Goal: Browse casually: Explore the website without a specific task or goal

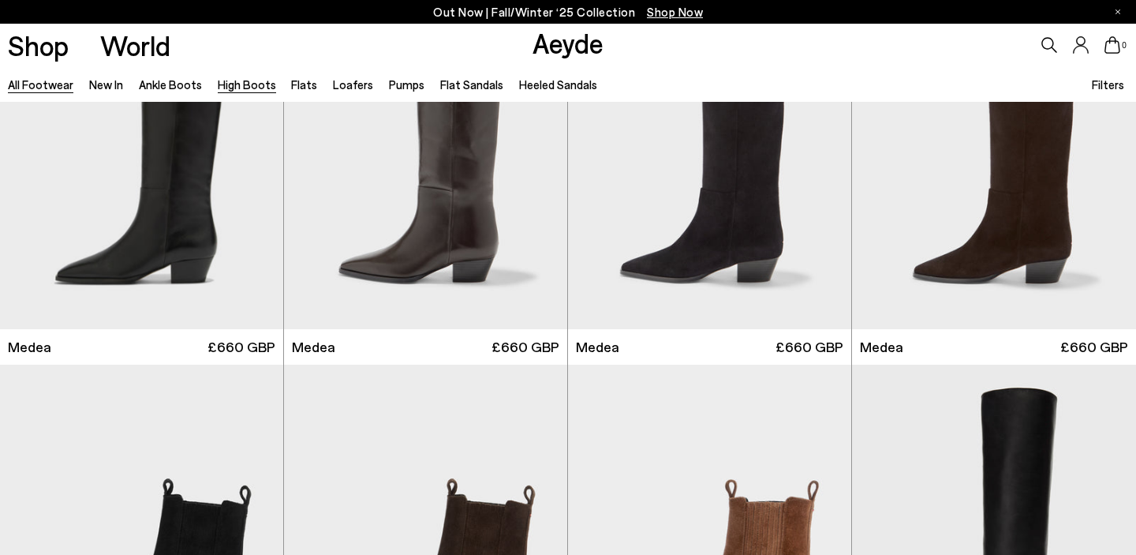
scroll to position [132, 0]
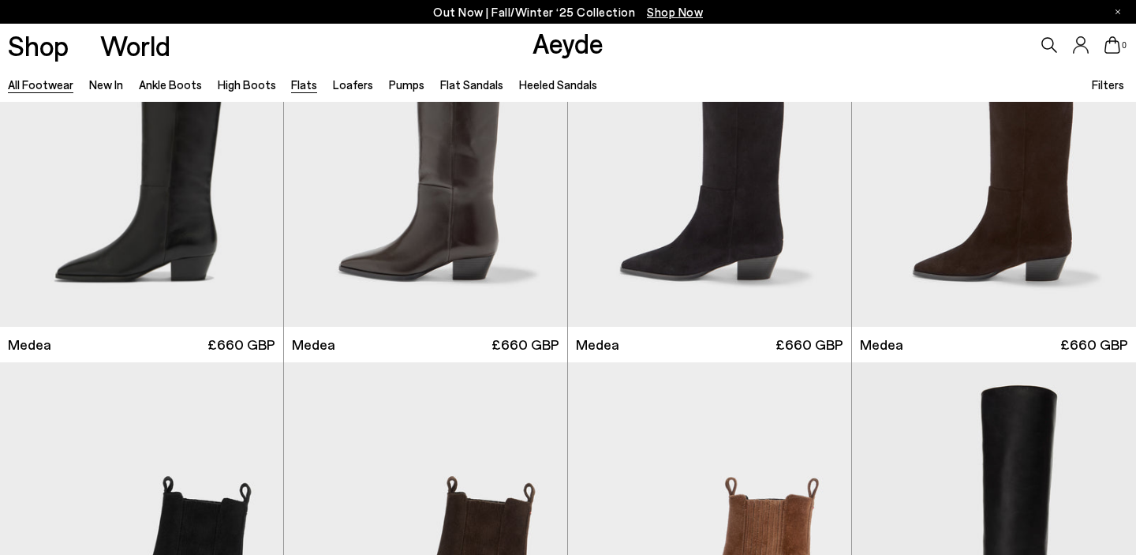
click at [297, 85] on link "Flats" at bounding box center [304, 84] width 26 height 14
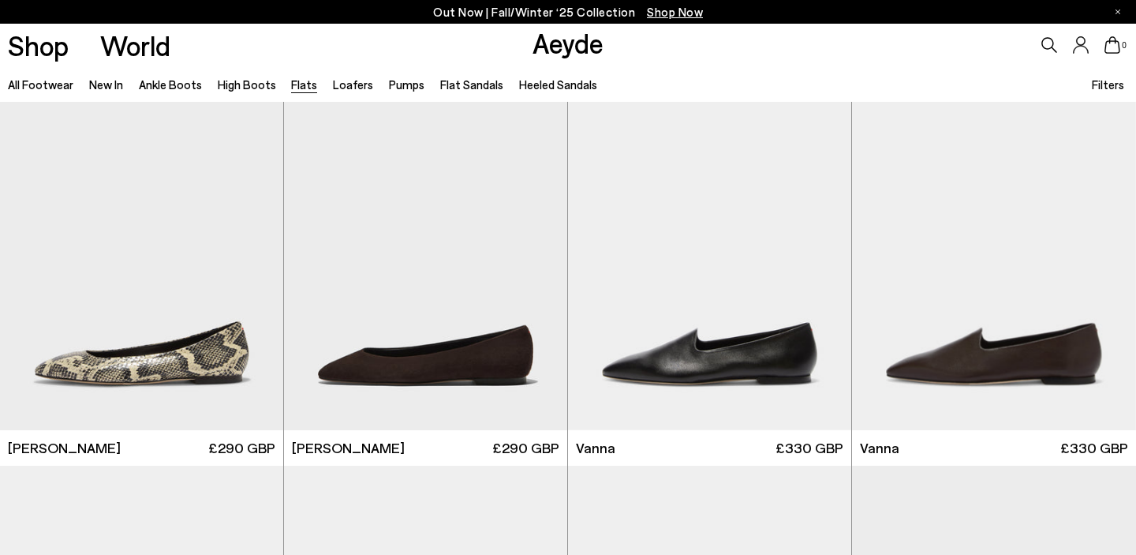
scroll to position [875, 0]
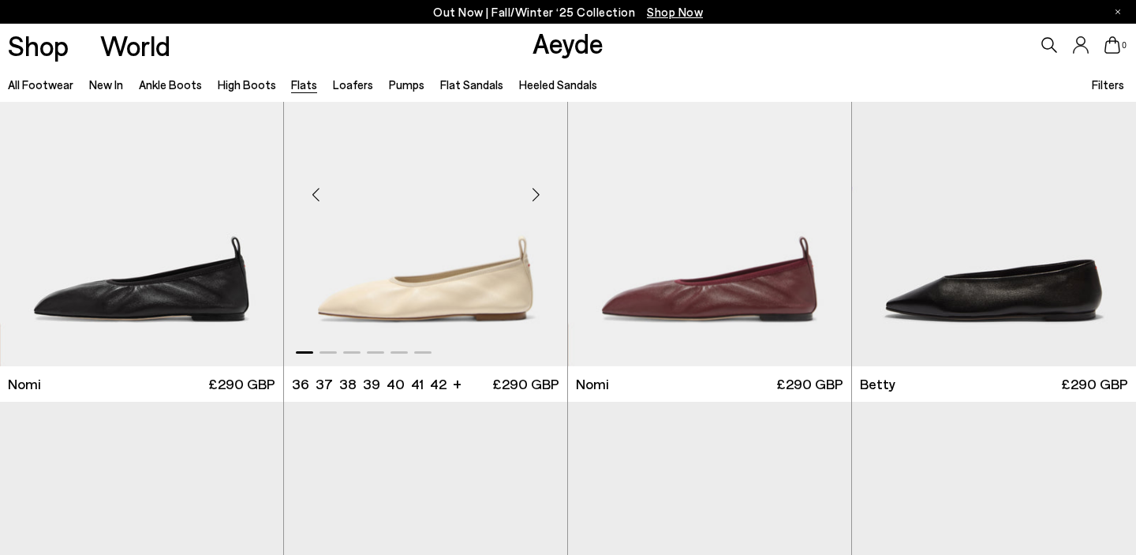
click at [536, 193] on div "Next slide" at bounding box center [535, 194] width 47 height 47
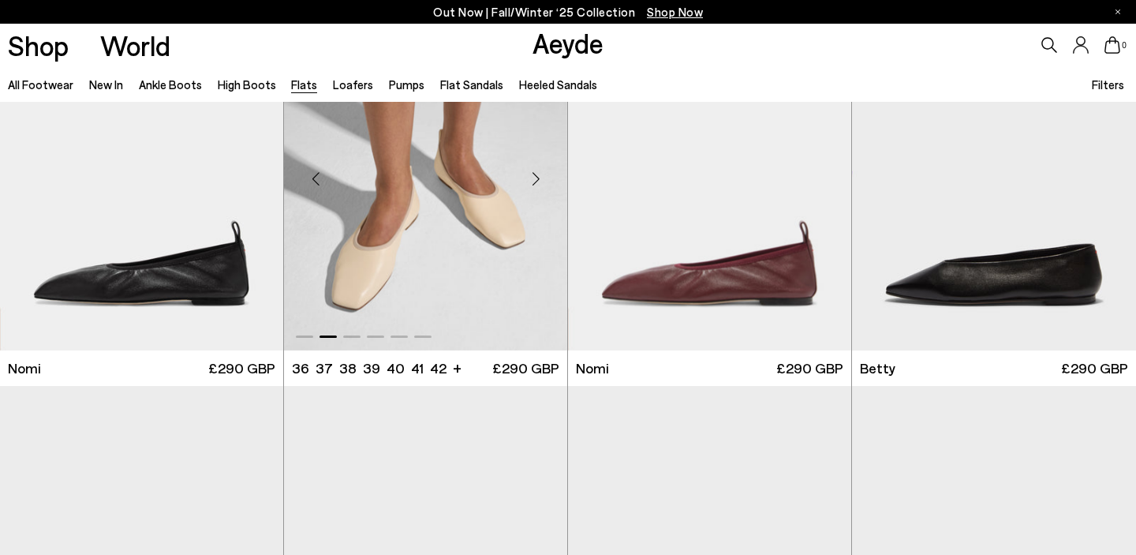
scroll to position [923, 0]
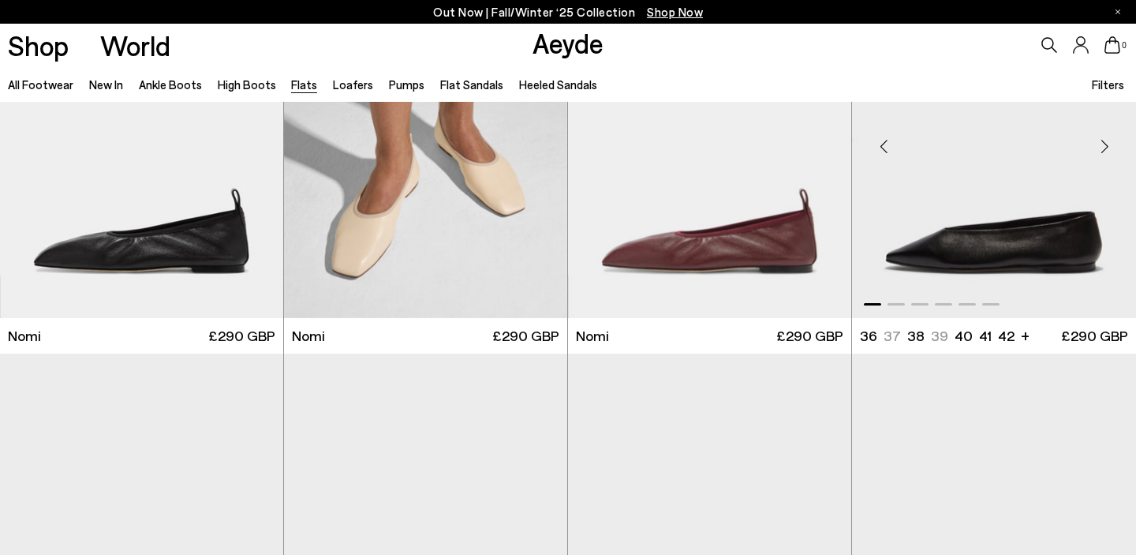
click at [1104, 143] on div "Next slide" at bounding box center [1104, 146] width 47 height 47
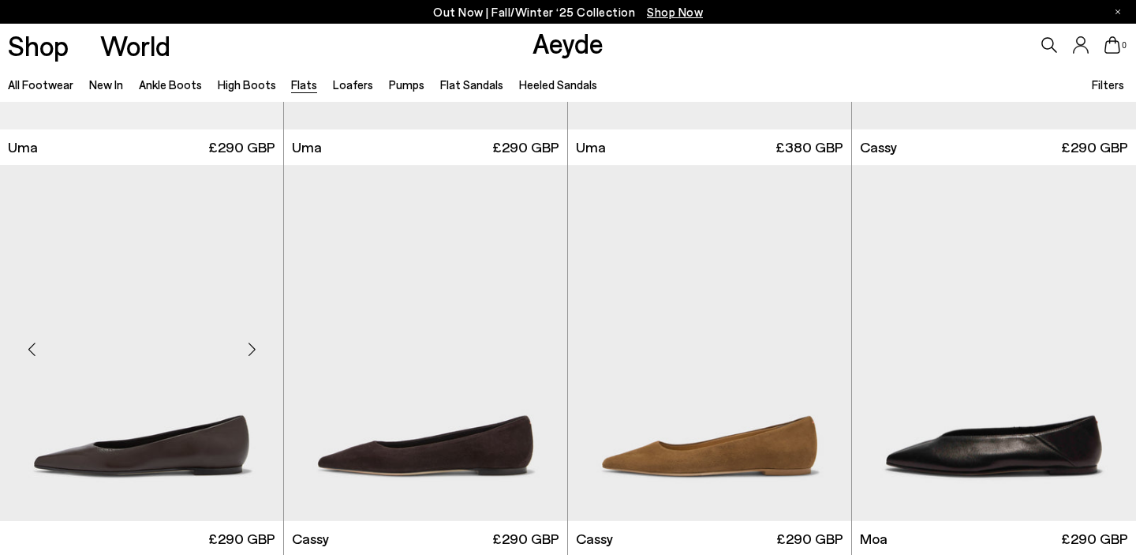
scroll to position [2332, 0]
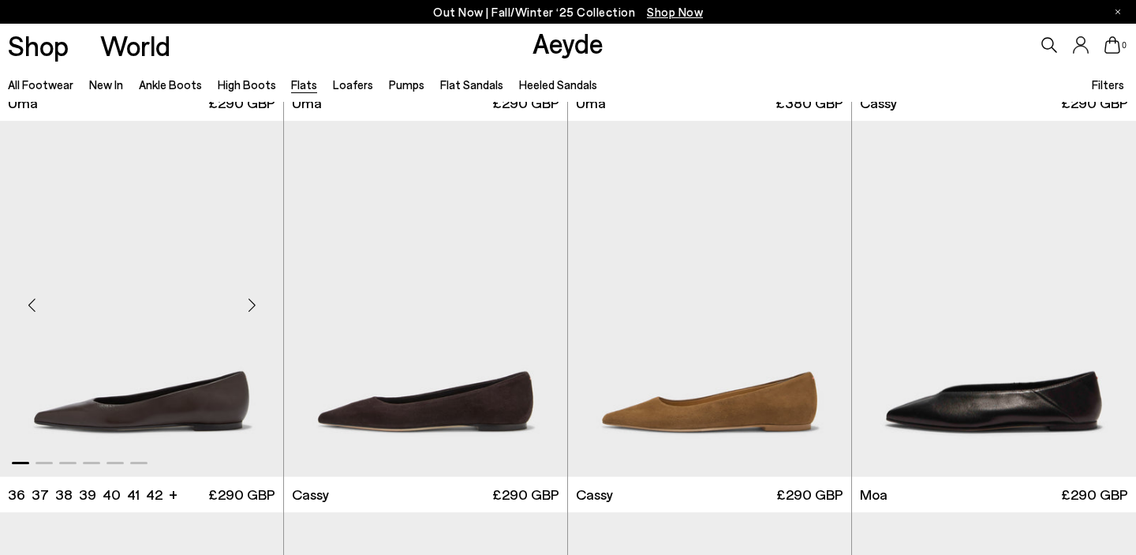
click at [249, 301] on div "Next slide" at bounding box center [251, 304] width 47 height 47
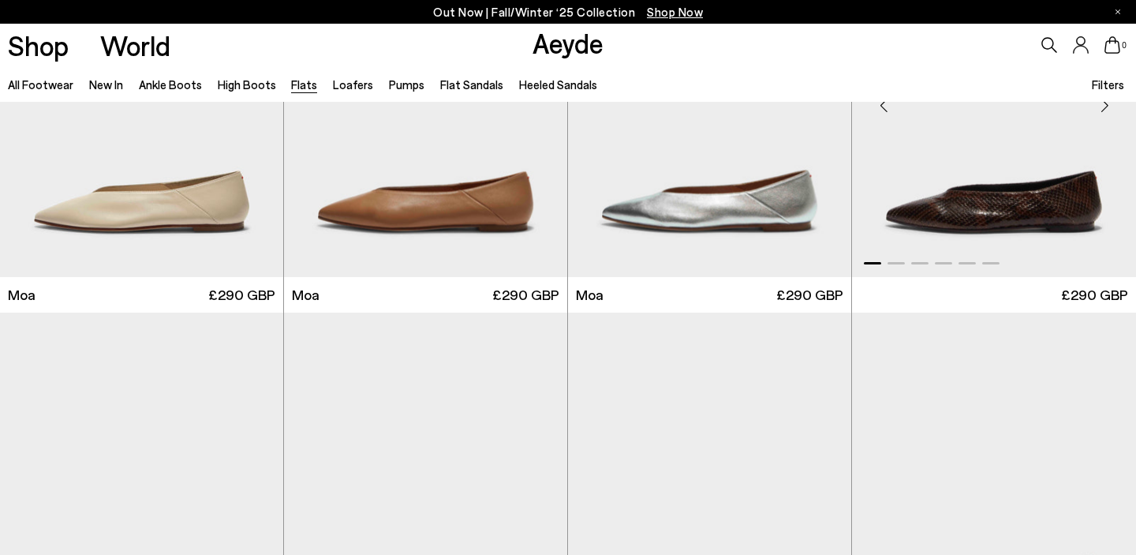
scroll to position [2909, 0]
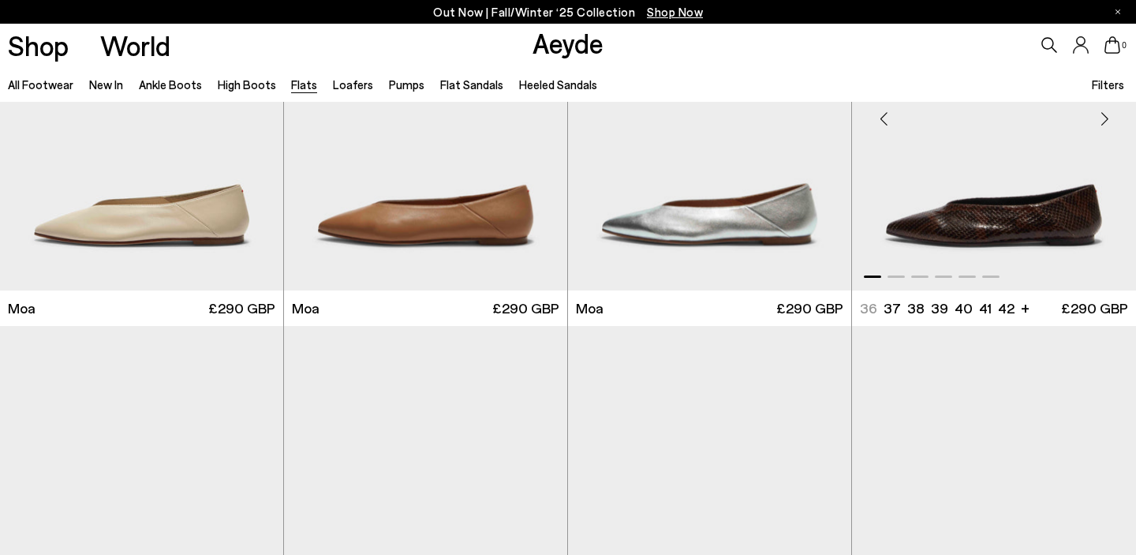
click at [1107, 120] on div "Next slide" at bounding box center [1104, 118] width 47 height 47
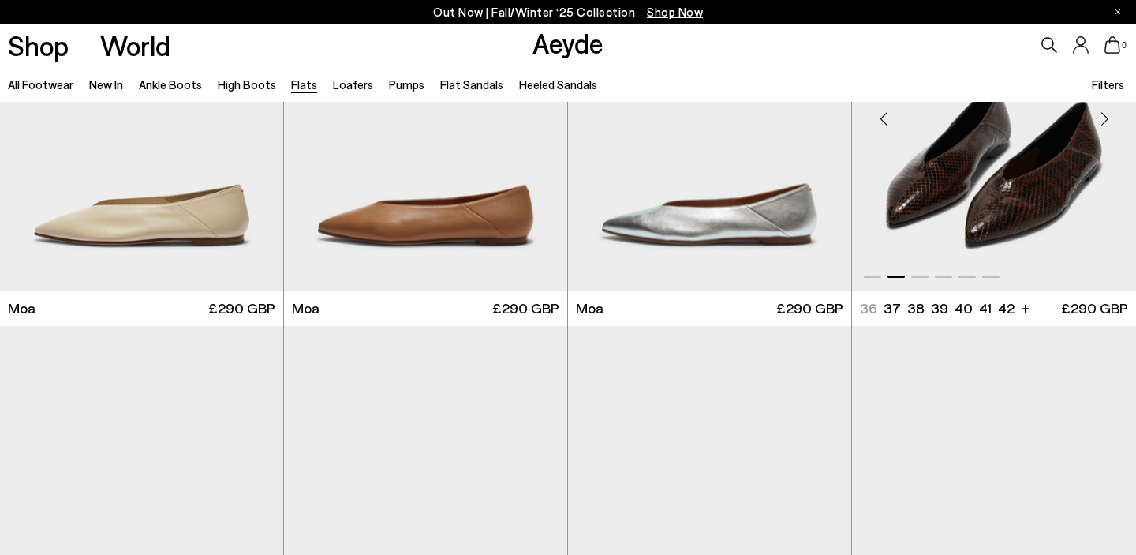
click at [1107, 120] on div "Next slide" at bounding box center [1104, 118] width 47 height 47
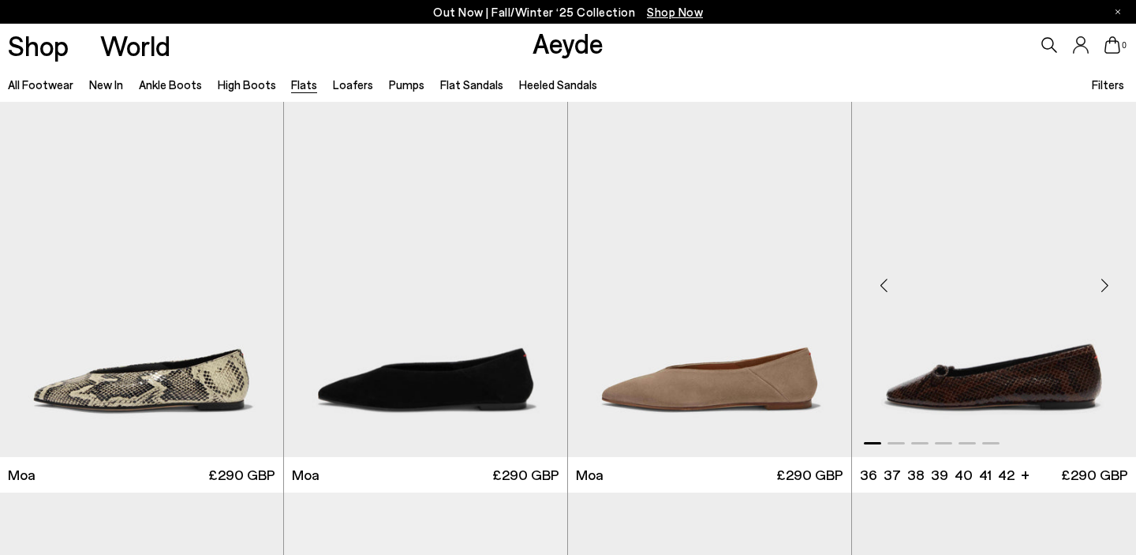
scroll to position [3136, 0]
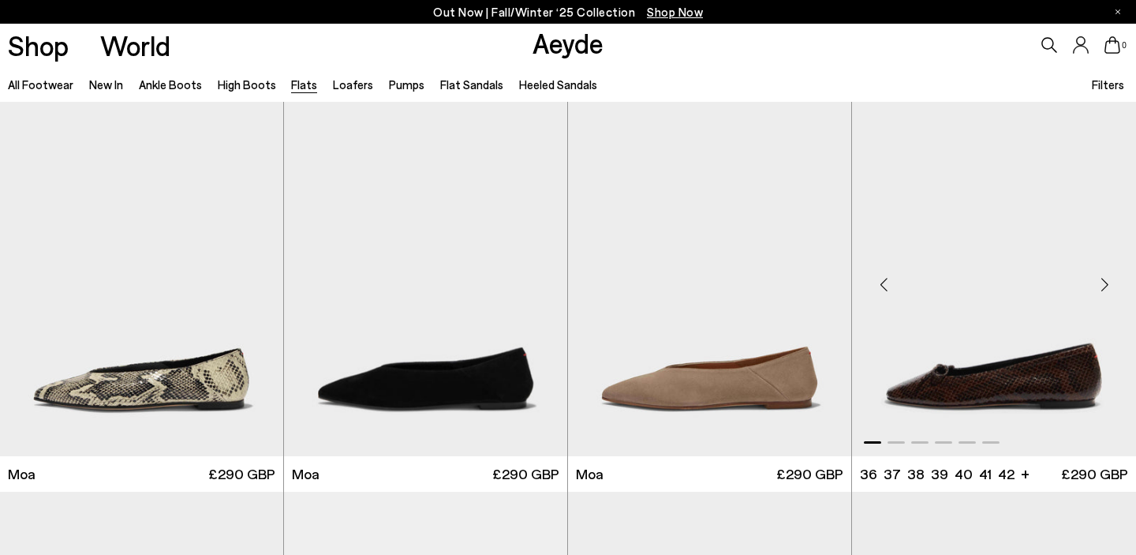
click at [1106, 284] on div "Next slide" at bounding box center [1104, 283] width 47 height 47
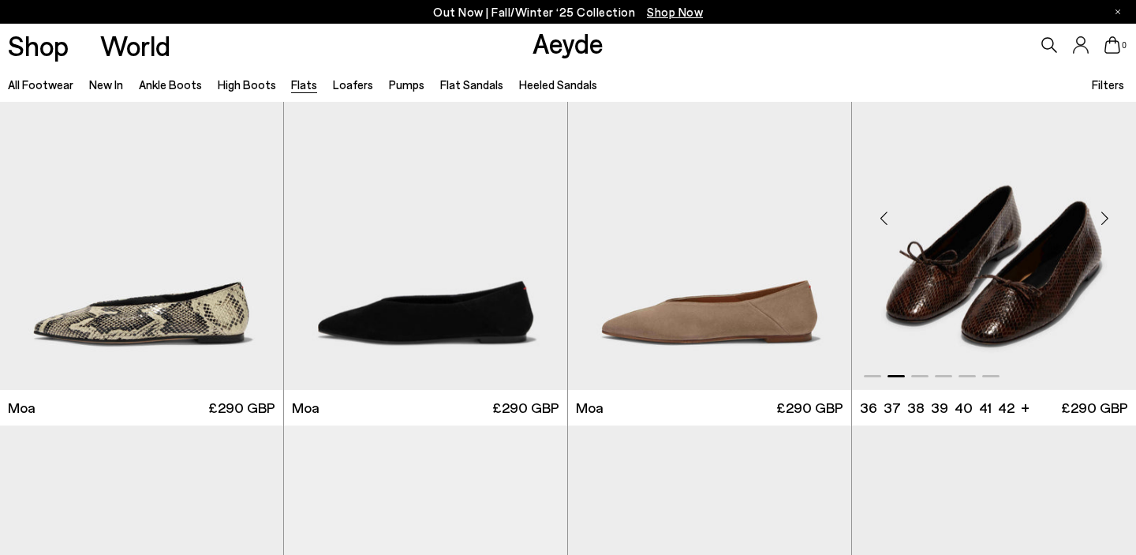
scroll to position [3256, 0]
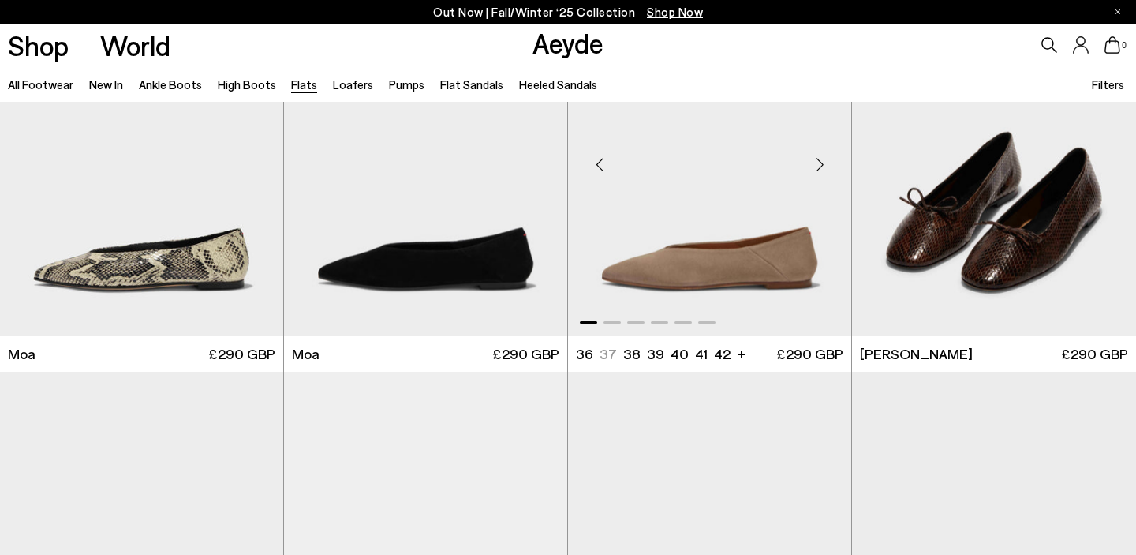
click at [814, 166] on div "Next slide" at bounding box center [819, 163] width 47 height 47
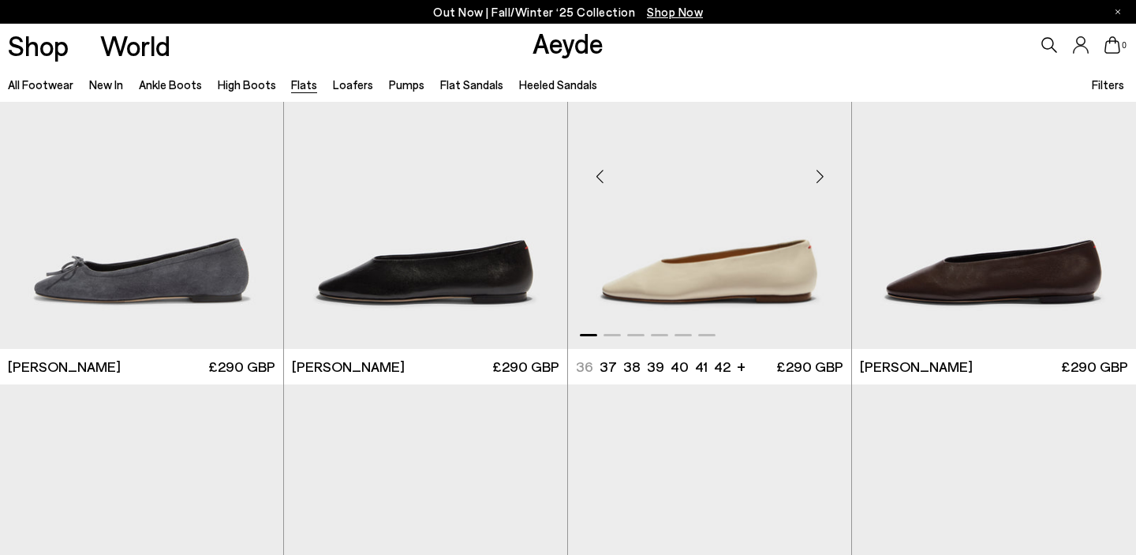
scroll to position [4060, 0]
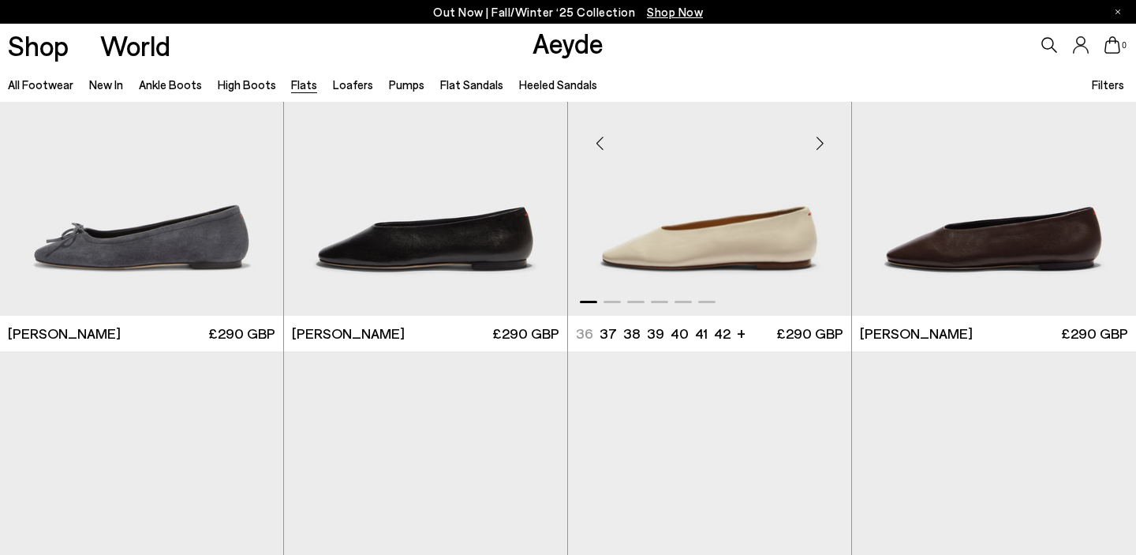
click at [819, 145] on div "Next slide" at bounding box center [819, 143] width 47 height 47
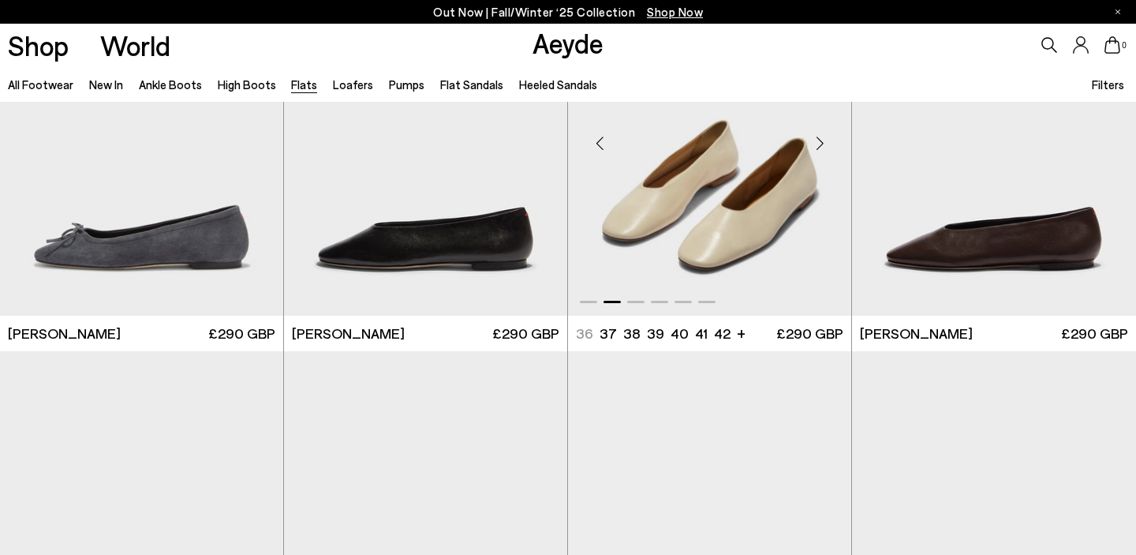
scroll to position [4079, 0]
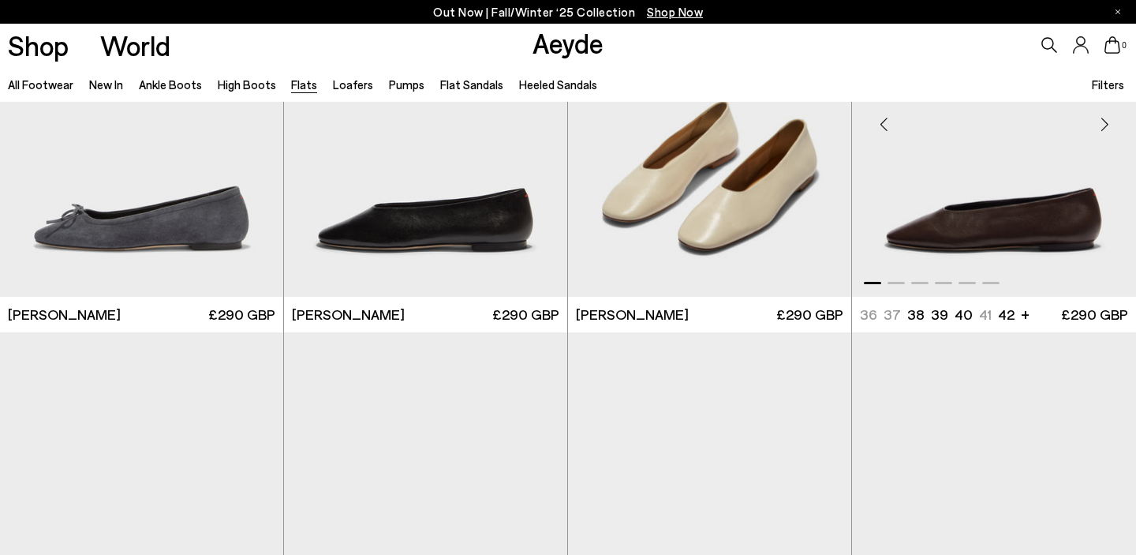
click at [1105, 126] on div "Next slide" at bounding box center [1104, 124] width 47 height 47
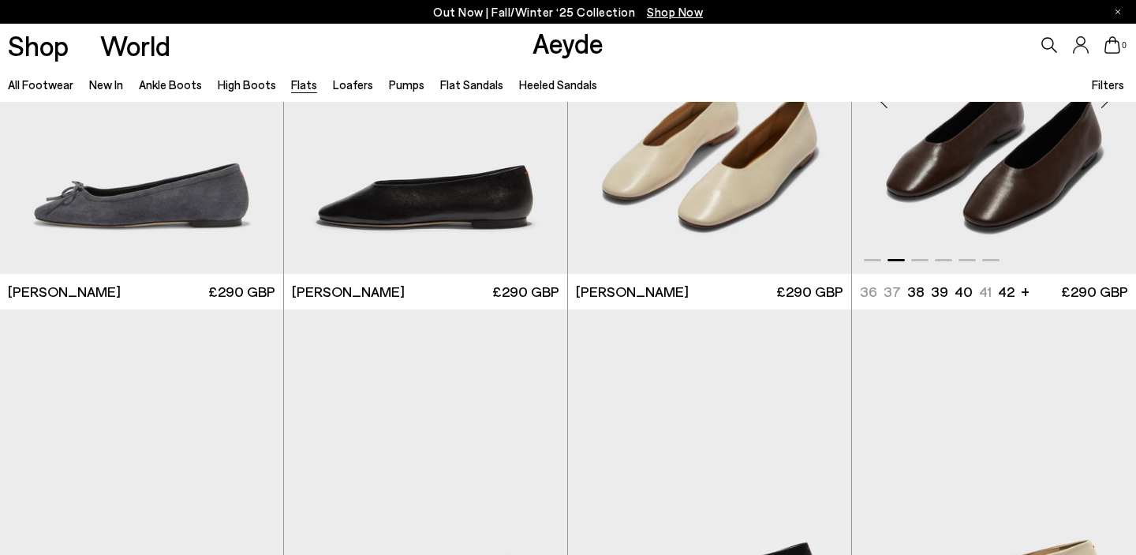
scroll to position [4098, 0]
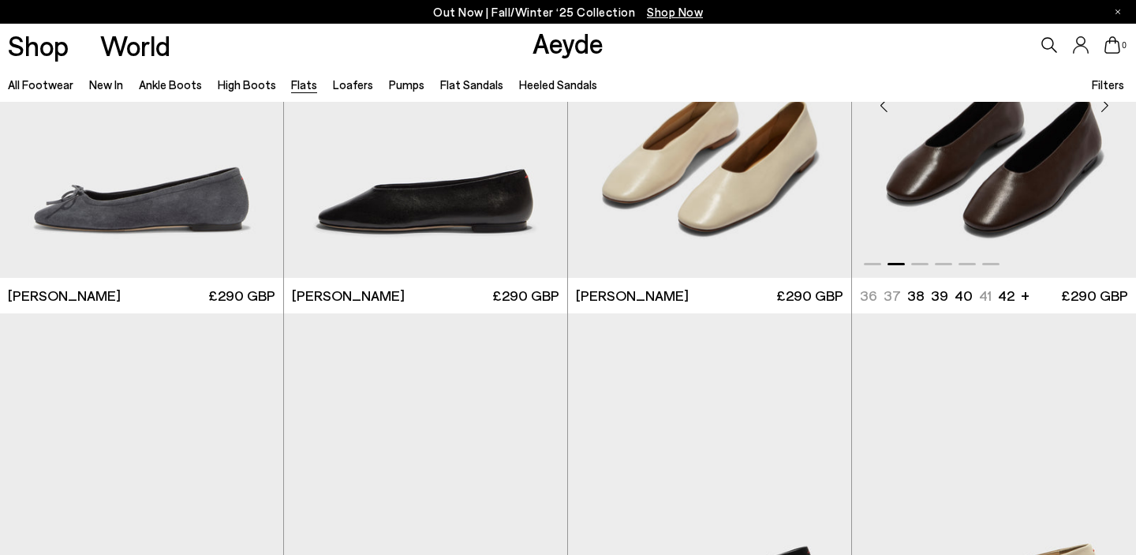
click at [1105, 107] on div "Next slide" at bounding box center [1104, 105] width 47 height 47
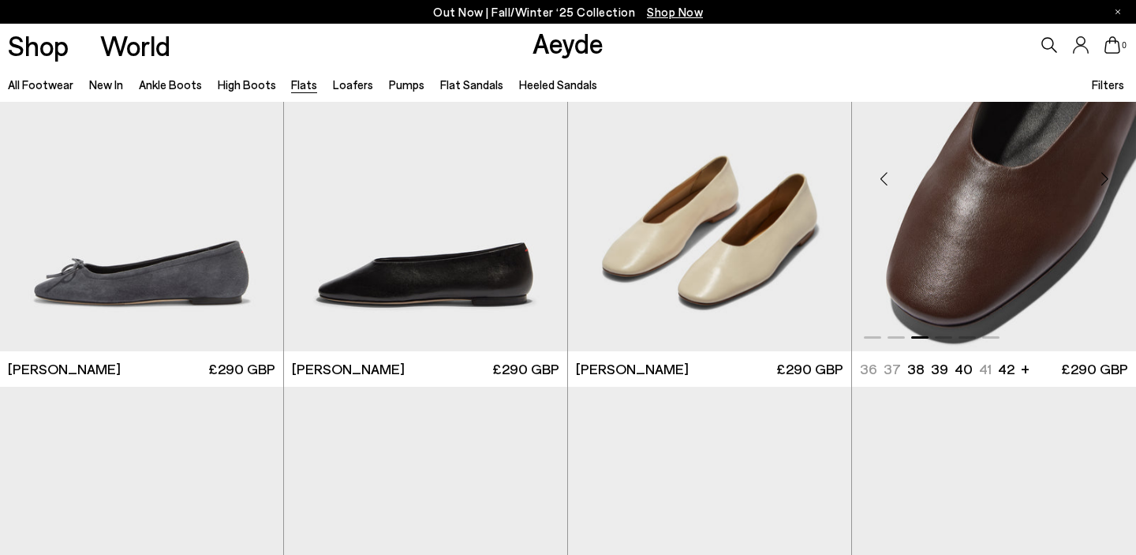
scroll to position [4003, 0]
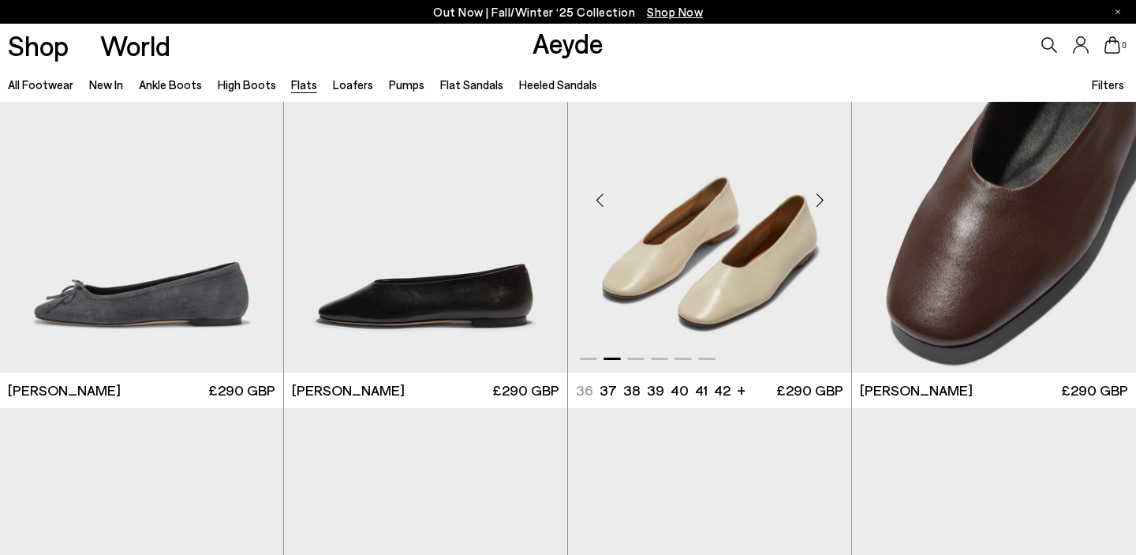
click at [821, 198] on div "Next slide" at bounding box center [819, 200] width 47 height 47
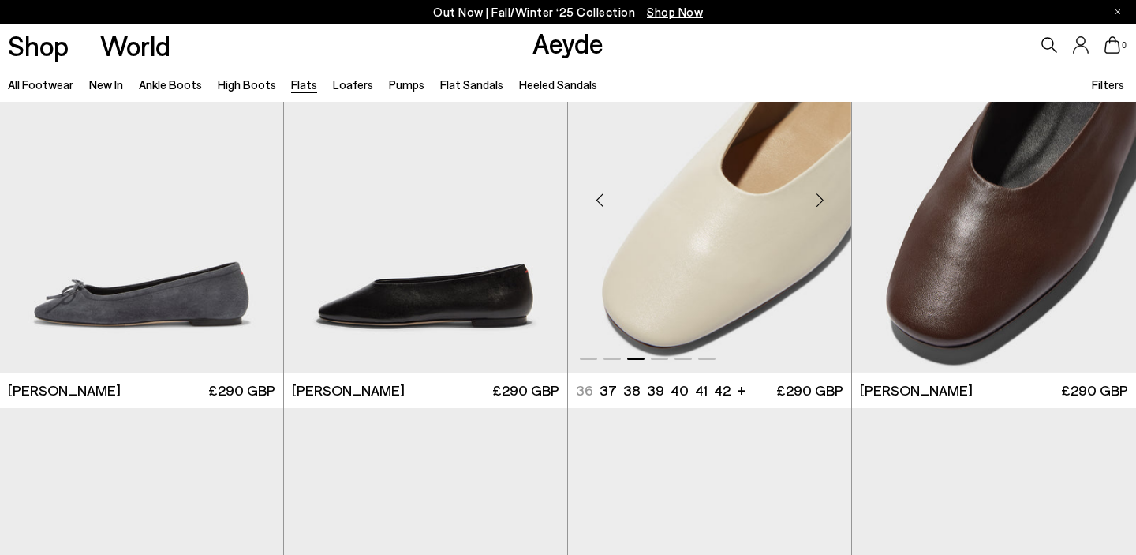
click at [821, 198] on div "Next slide" at bounding box center [819, 200] width 47 height 47
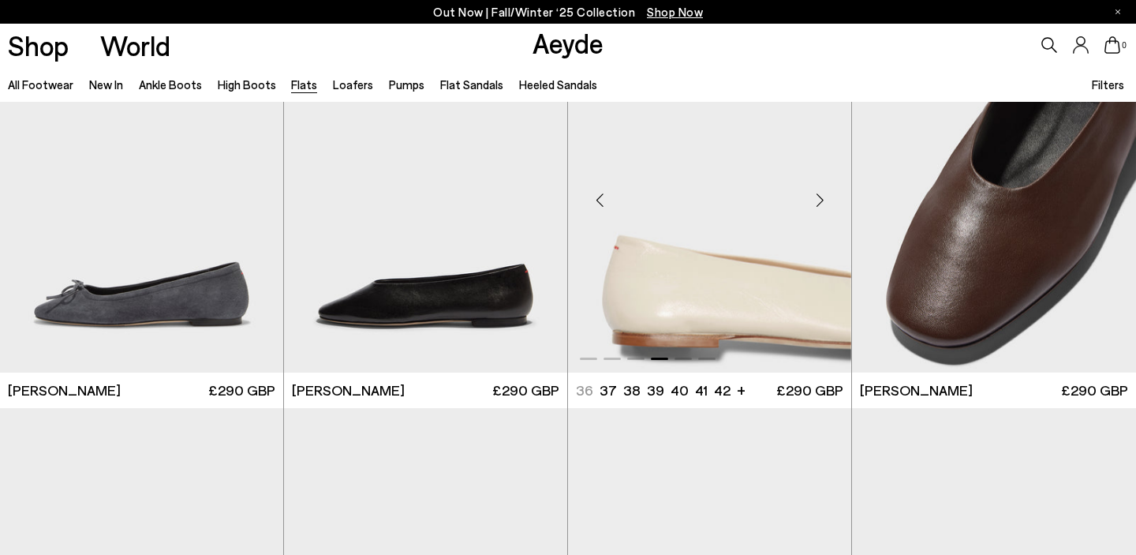
click at [821, 198] on div "Next slide" at bounding box center [819, 200] width 47 height 47
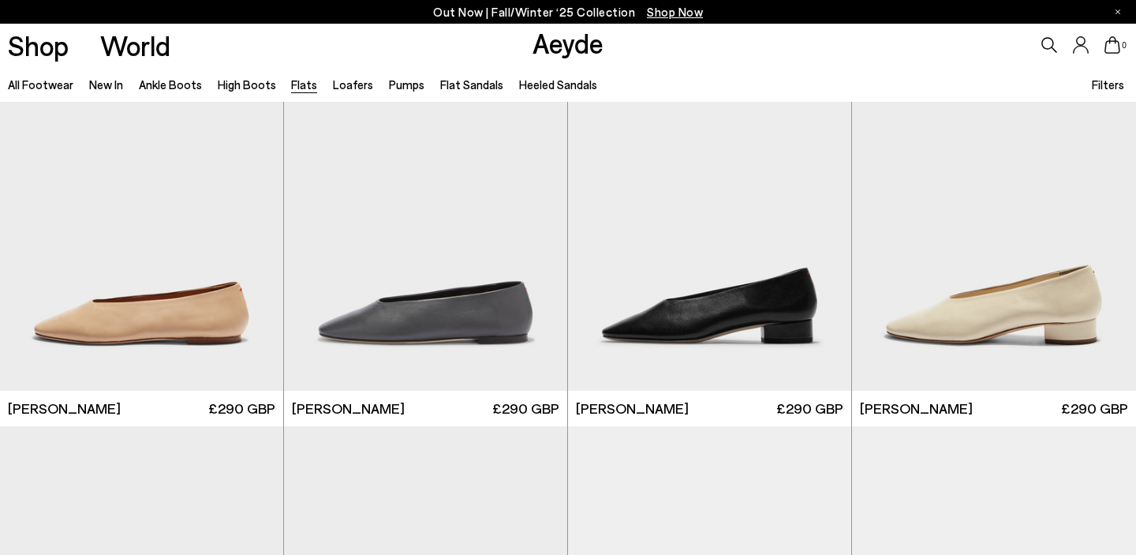
scroll to position [4380, 0]
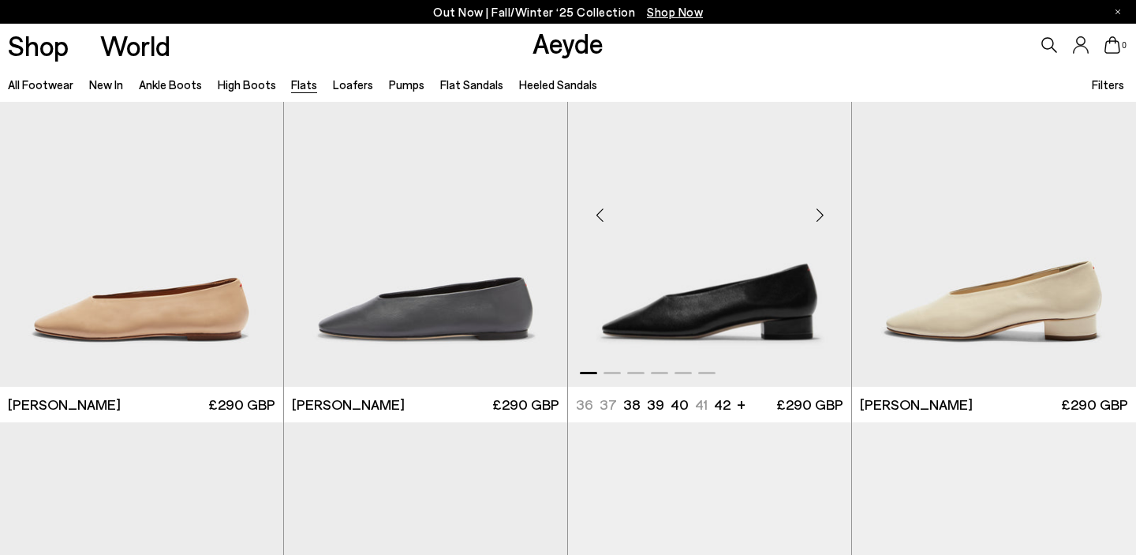
click at [820, 214] on div "Next slide" at bounding box center [819, 214] width 47 height 47
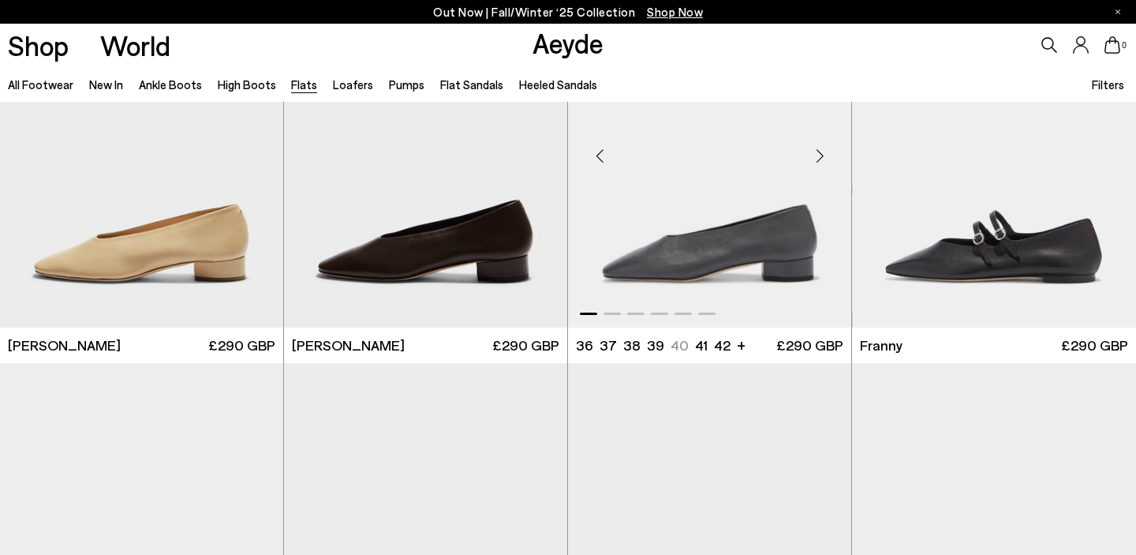
scroll to position [4836, 0]
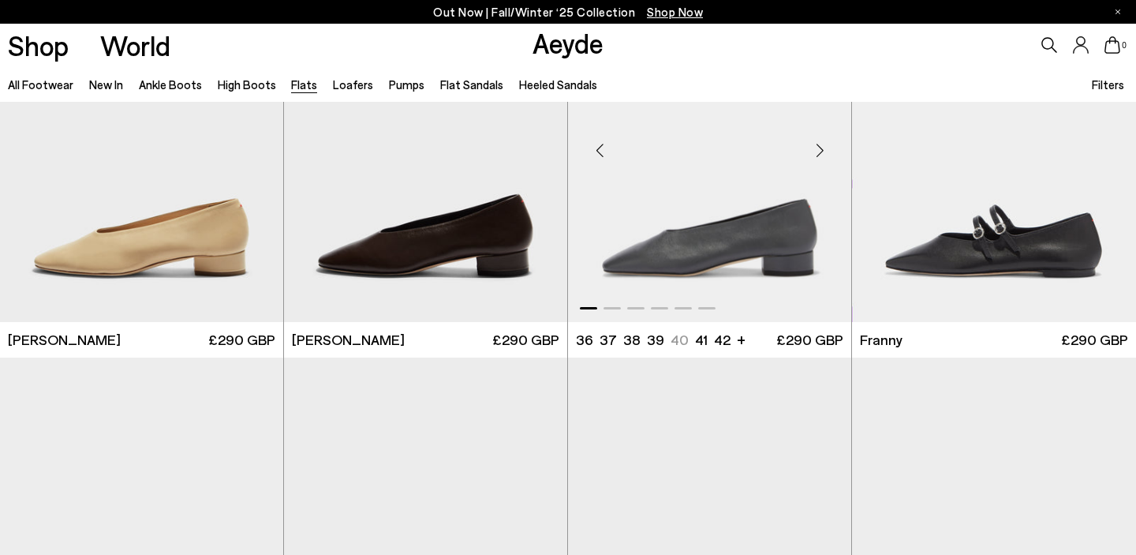
click at [823, 151] on div "Next slide" at bounding box center [819, 150] width 47 height 47
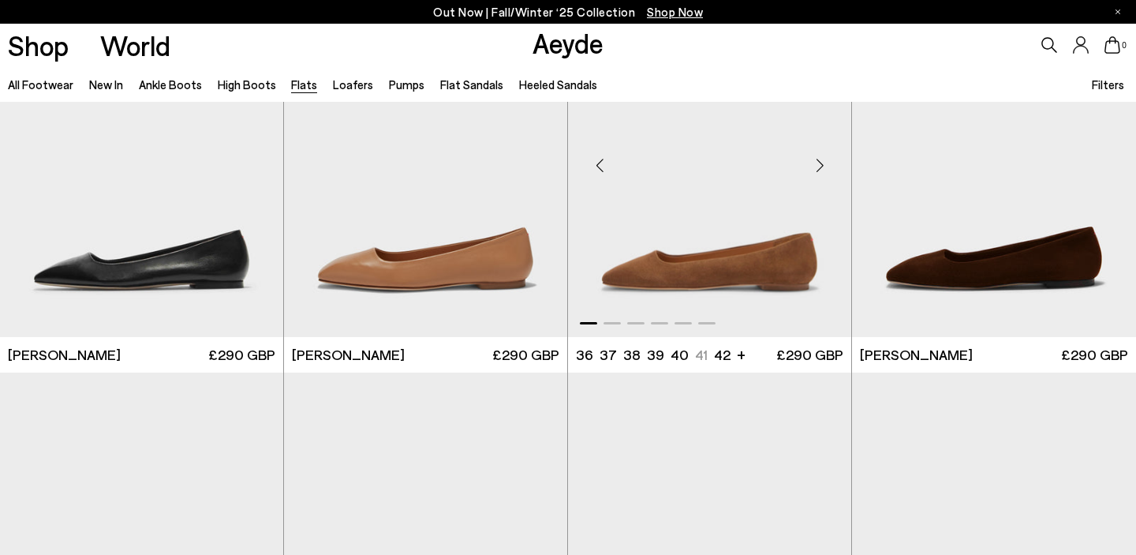
scroll to position [5218, 0]
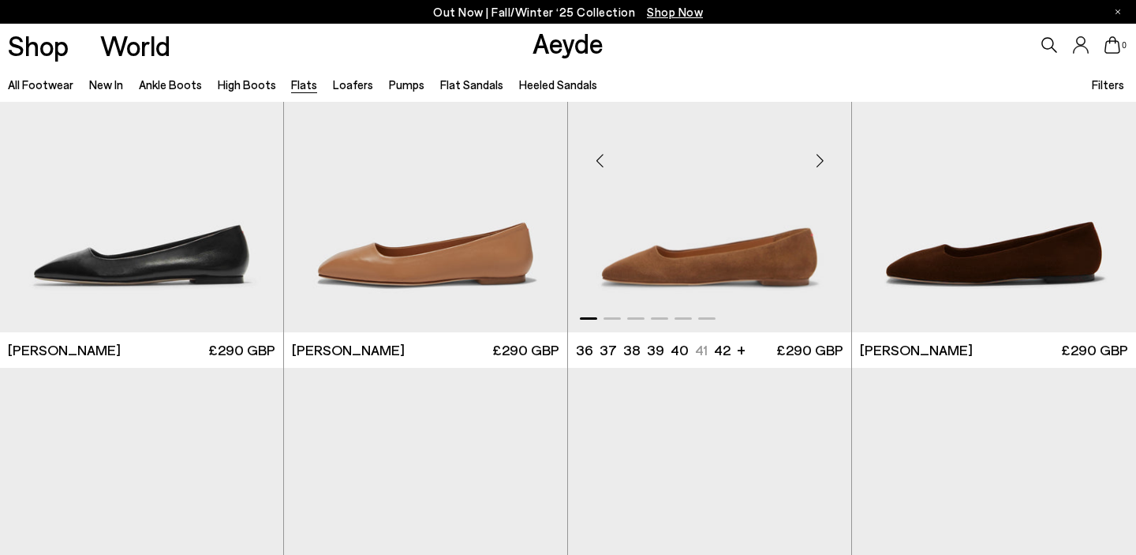
click at [822, 162] on div "Next slide" at bounding box center [819, 160] width 47 height 47
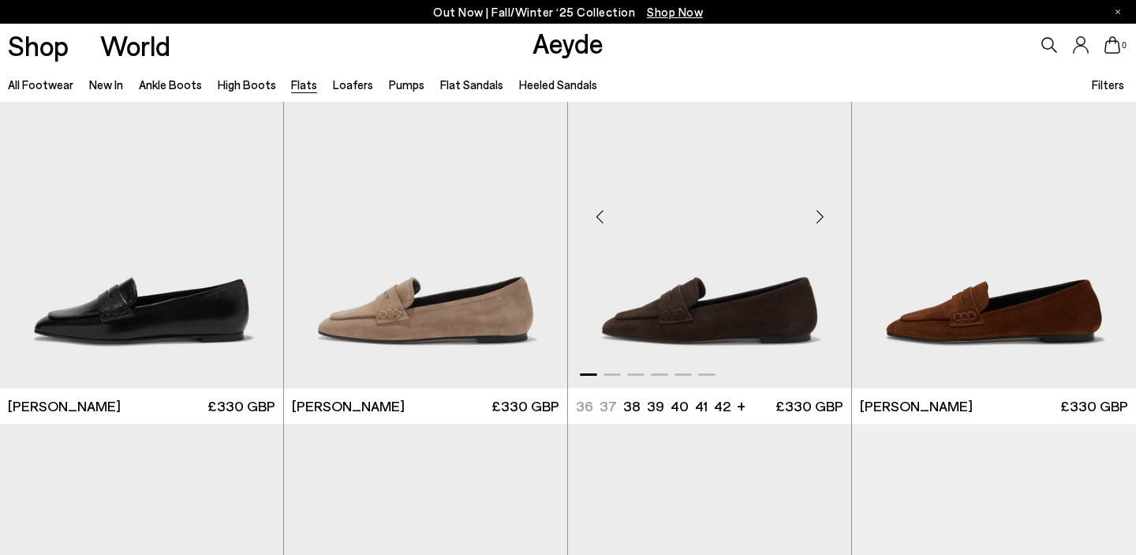
scroll to position [5555, 0]
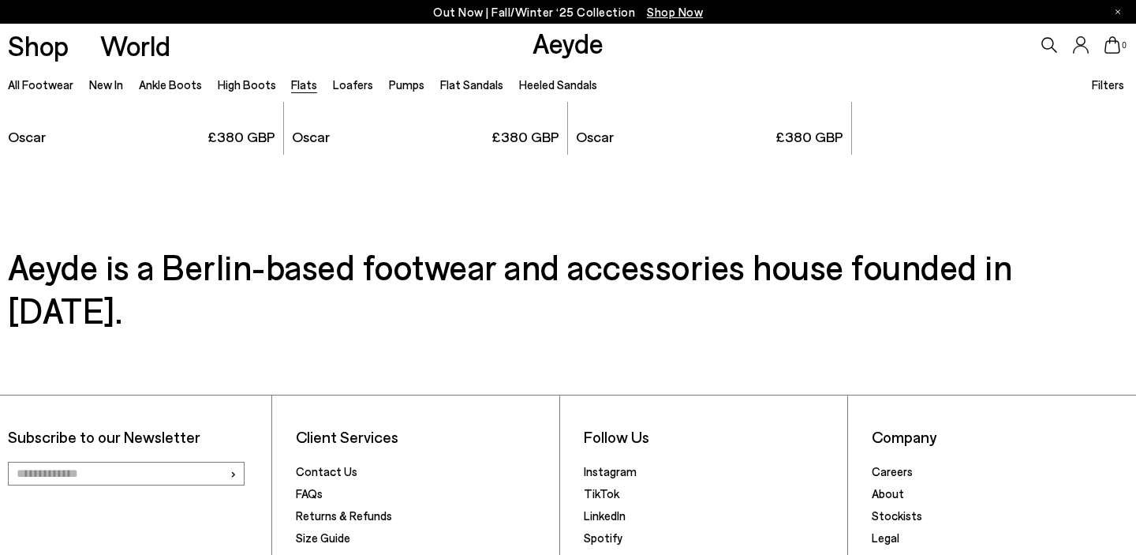
scroll to position [8038, 0]
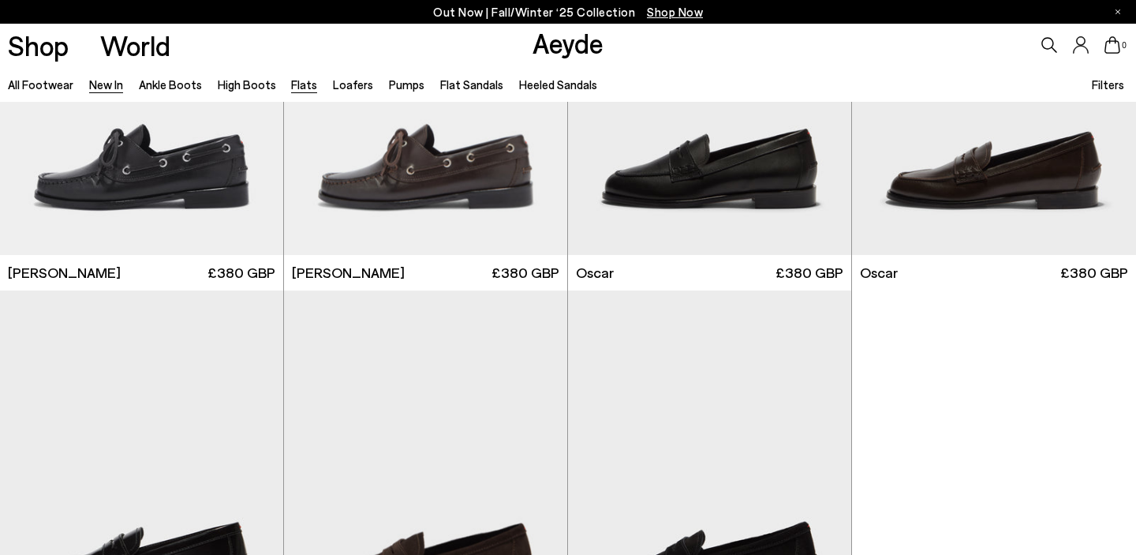
click at [101, 86] on link "New In" at bounding box center [106, 84] width 34 height 14
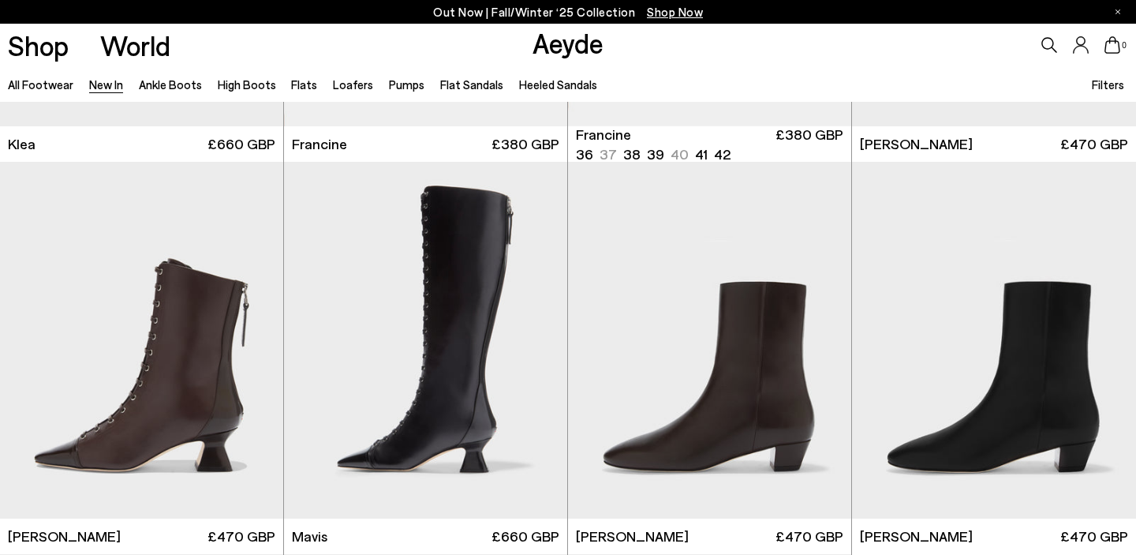
scroll to position [1903, 0]
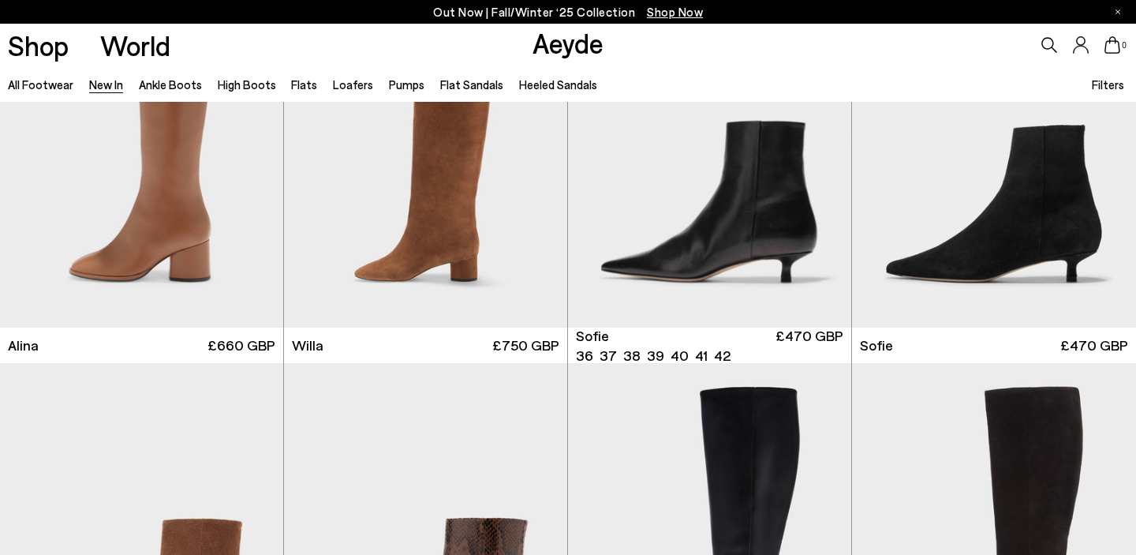
scroll to position [4850, 0]
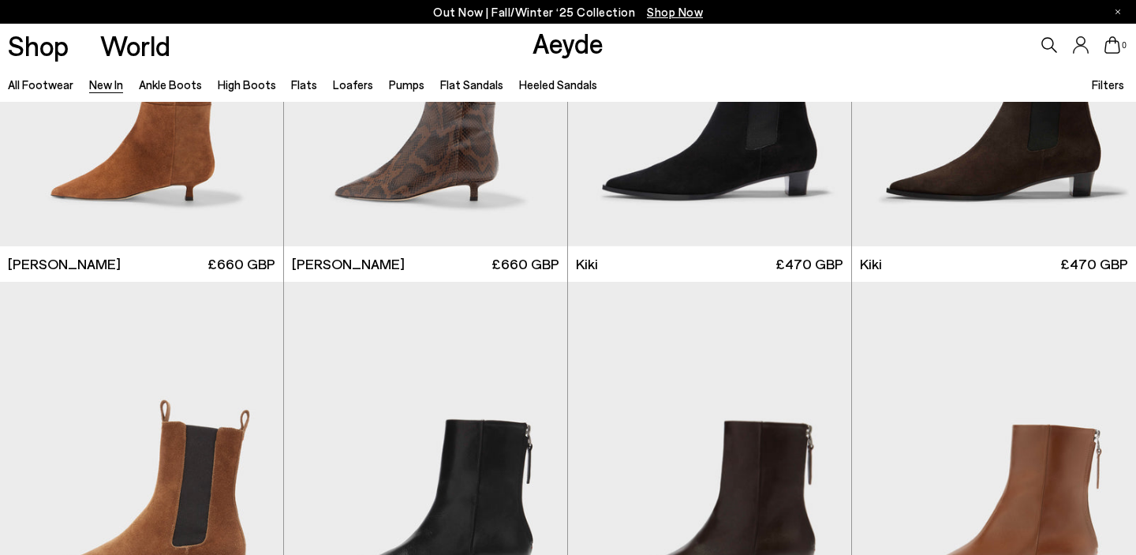
scroll to position [5953, 0]
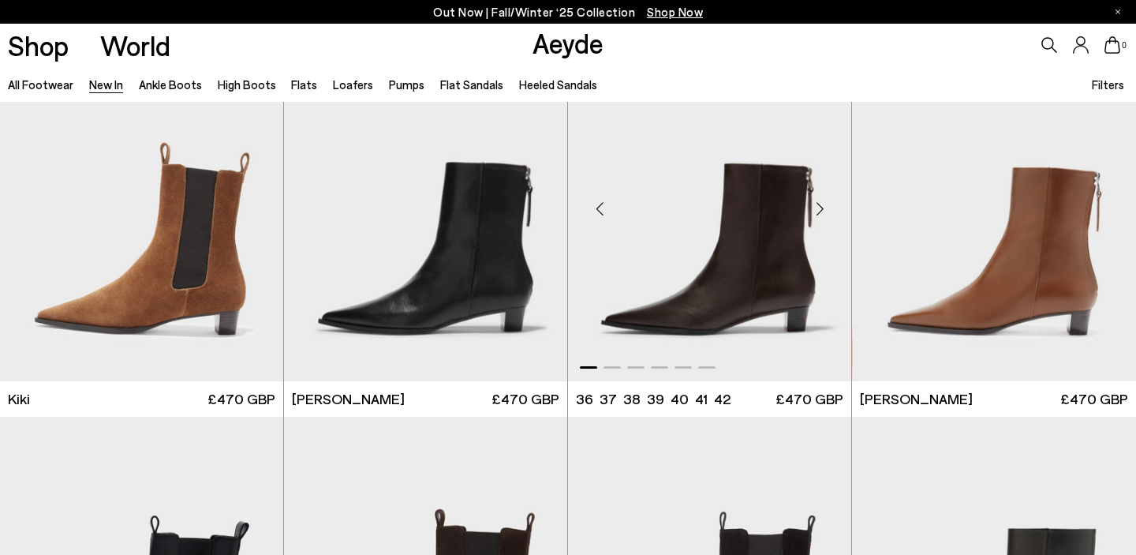
click at [818, 205] on div "Next slide" at bounding box center [819, 208] width 47 height 47
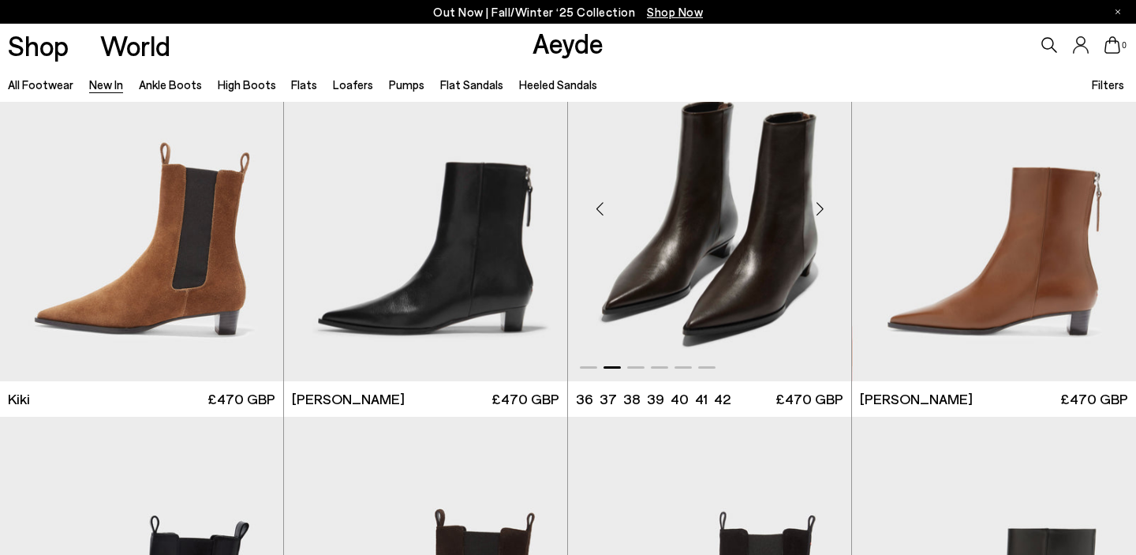
click at [818, 205] on div "Next slide" at bounding box center [819, 208] width 47 height 47
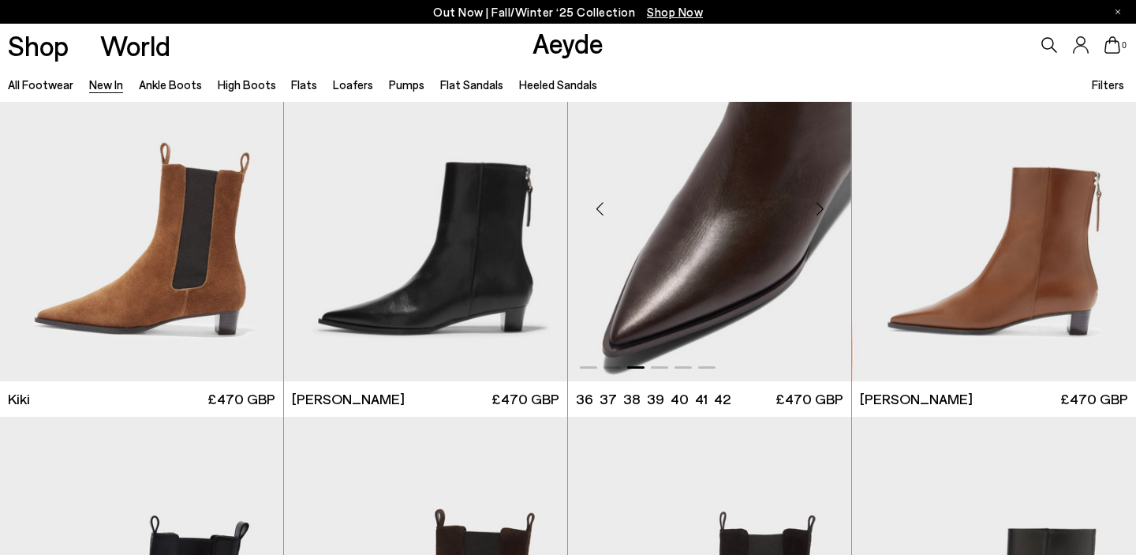
click at [818, 205] on div "Next slide" at bounding box center [819, 208] width 47 height 47
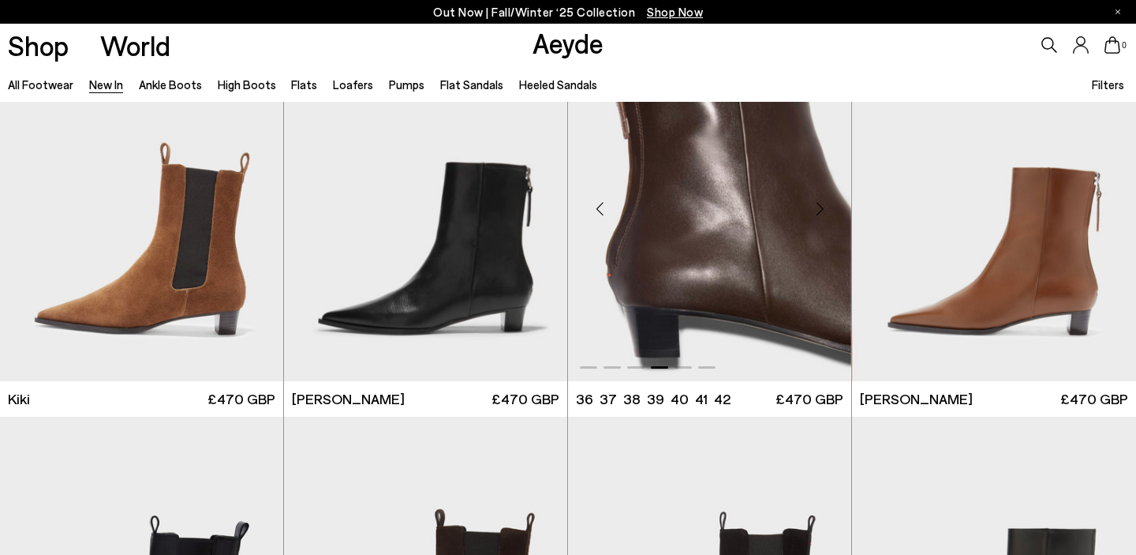
click at [818, 205] on div "Next slide" at bounding box center [819, 208] width 47 height 47
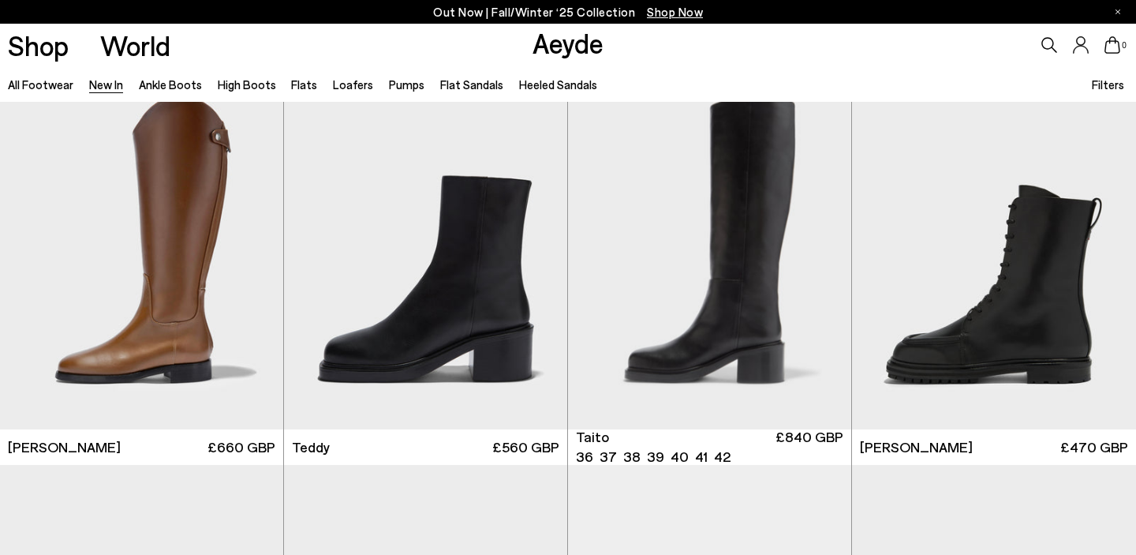
scroll to position [7070, 0]
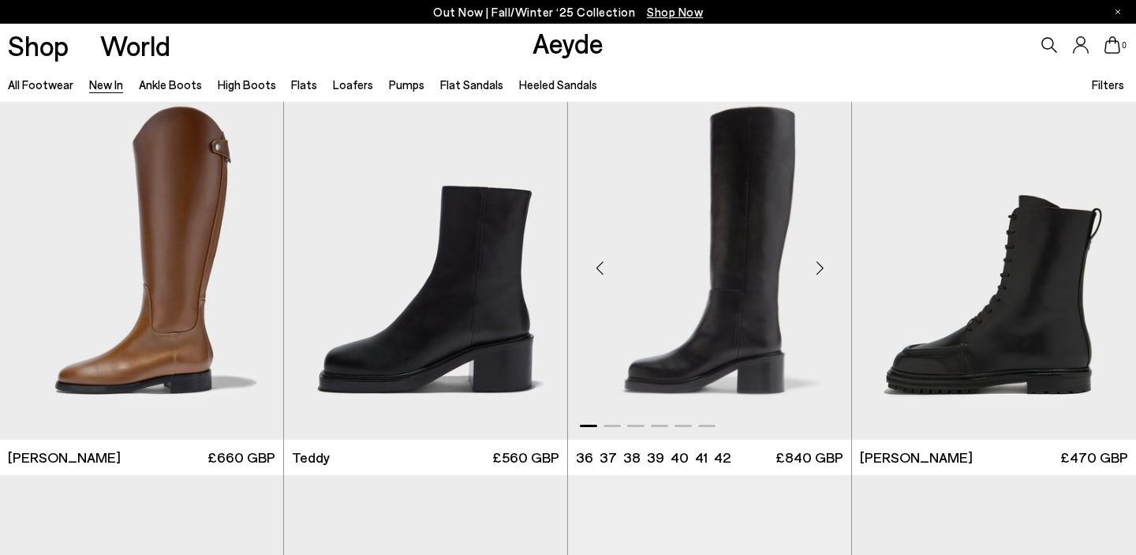
click at [824, 263] on div "Next slide" at bounding box center [819, 267] width 47 height 47
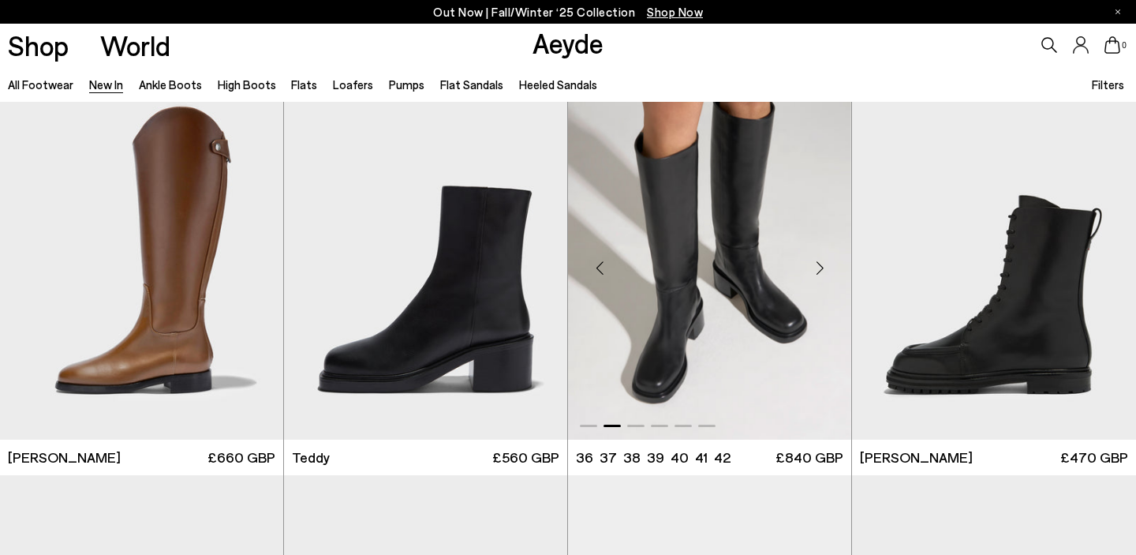
click at [824, 263] on div "Next slide" at bounding box center [819, 267] width 47 height 47
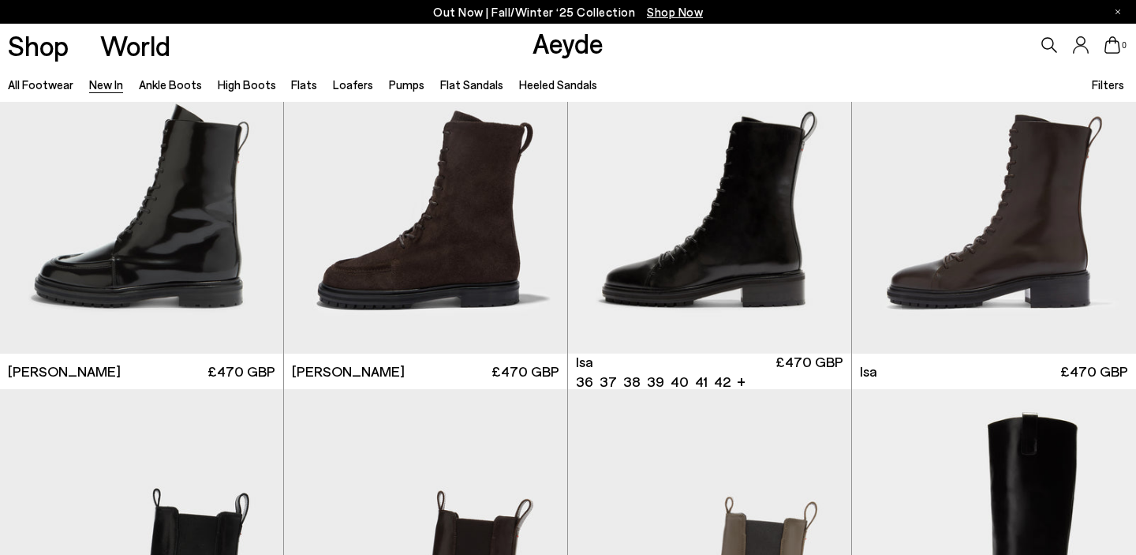
scroll to position [7549, 0]
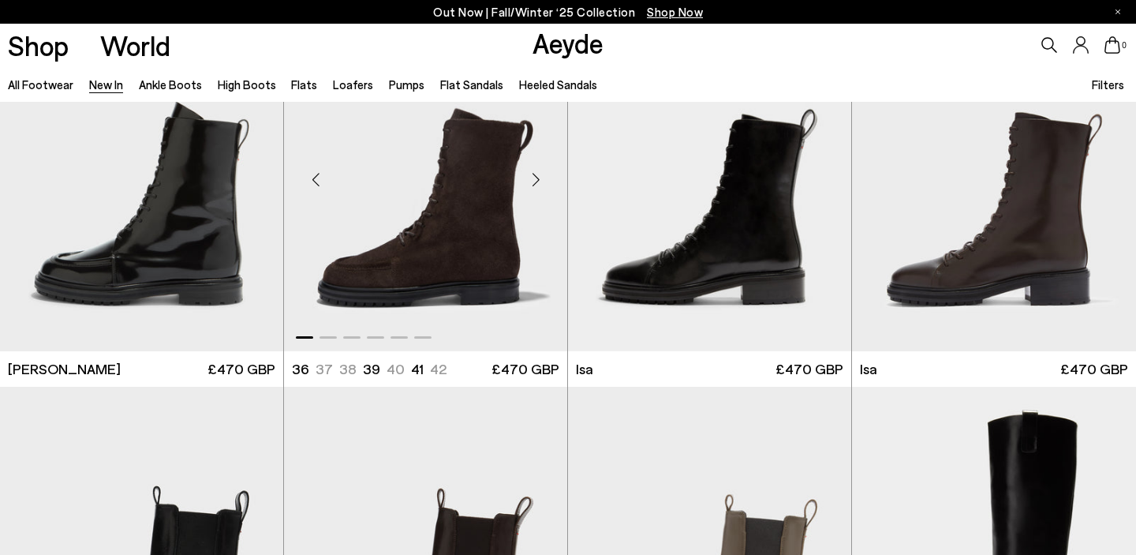
click at [537, 179] on div "Next slide" at bounding box center [535, 178] width 47 height 47
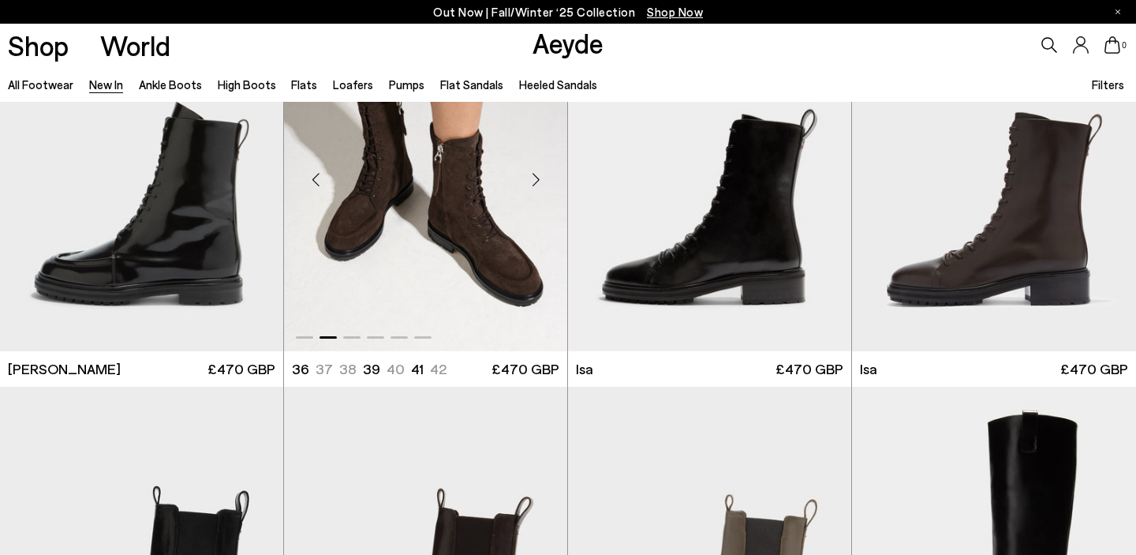
click at [537, 179] on div "Next slide" at bounding box center [535, 178] width 47 height 47
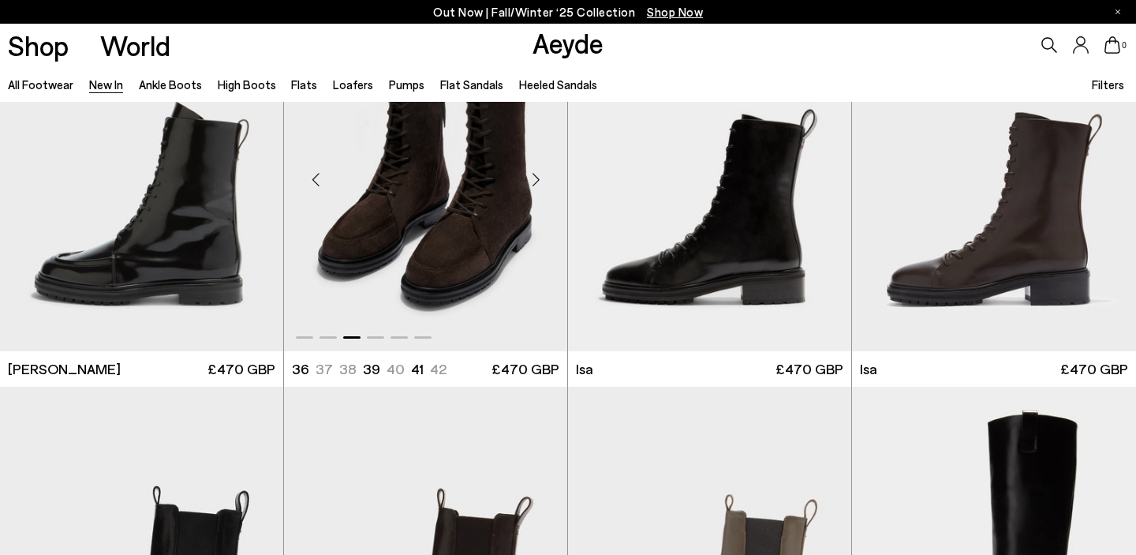
click at [537, 179] on div "Next slide" at bounding box center [535, 178] width 47 height 47
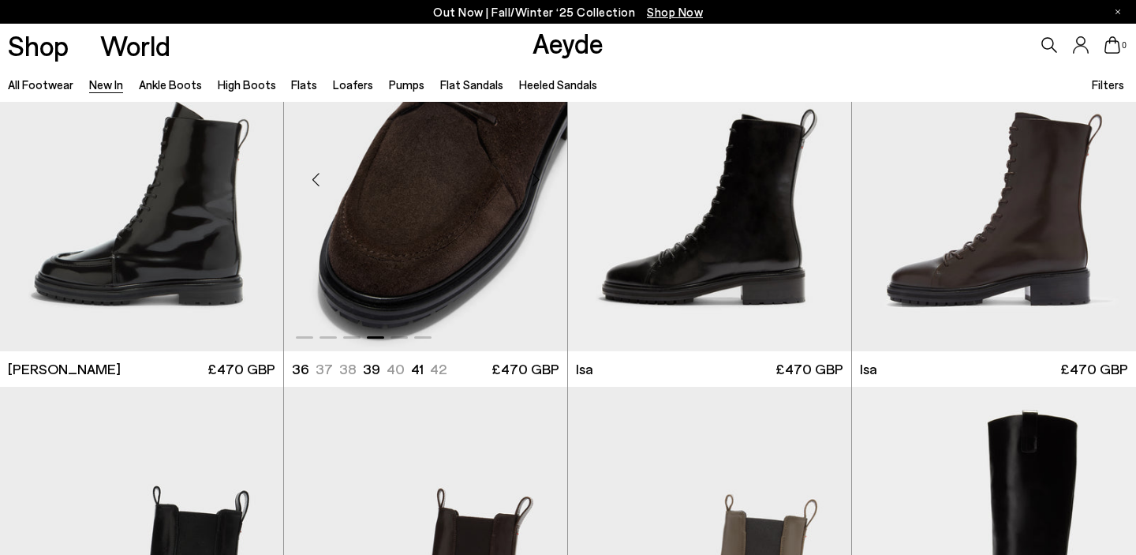
click at [537, 179] on div "Next slide" at bounding box center [535, 178] width 47 height 47
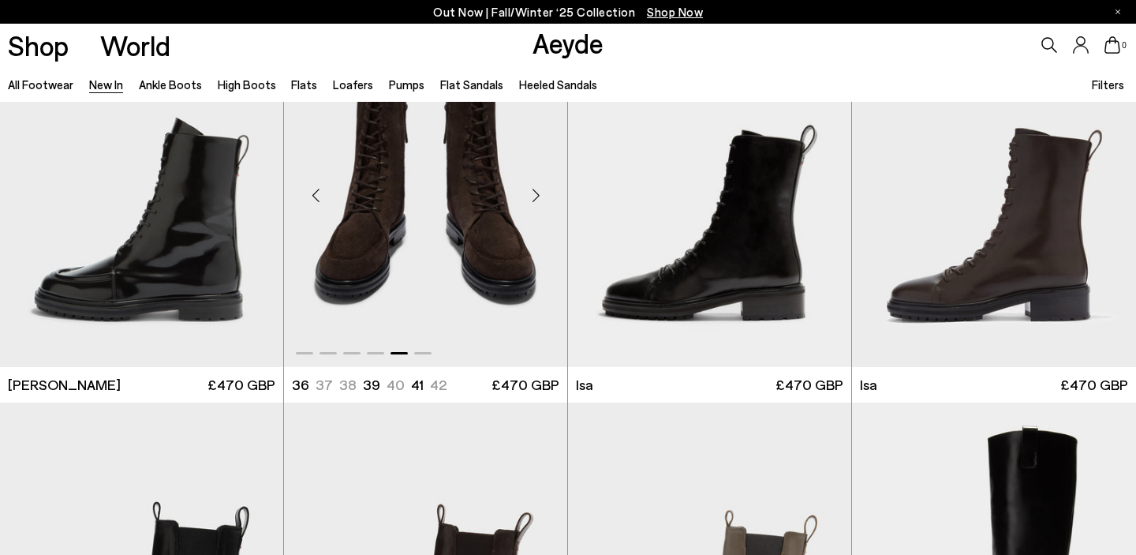
scroll to position [7579, 0]
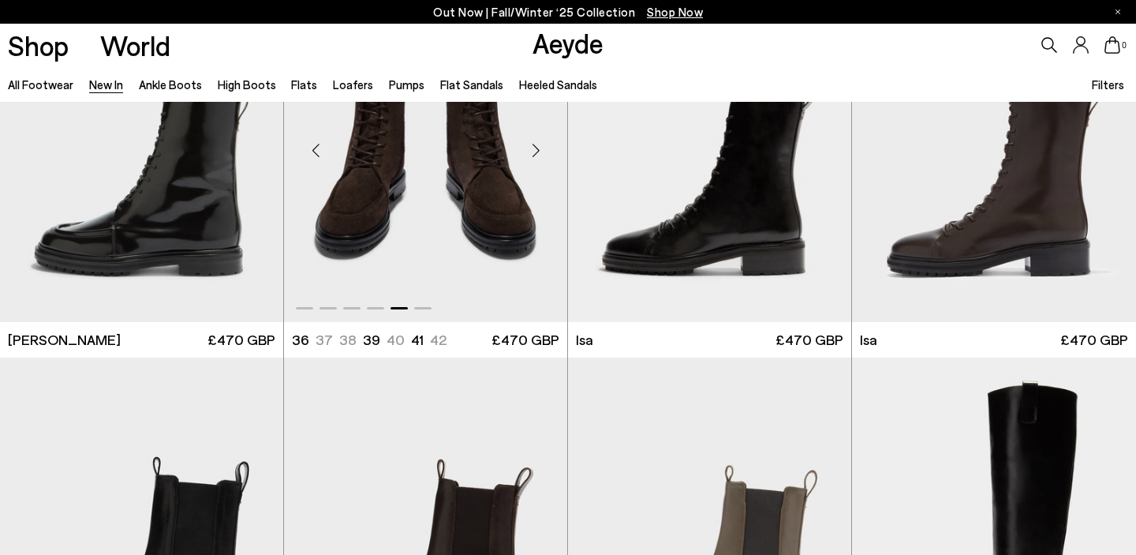
click at [532, 141] on div "Next slide" at bounding box center [535, 149] width 47 height 47
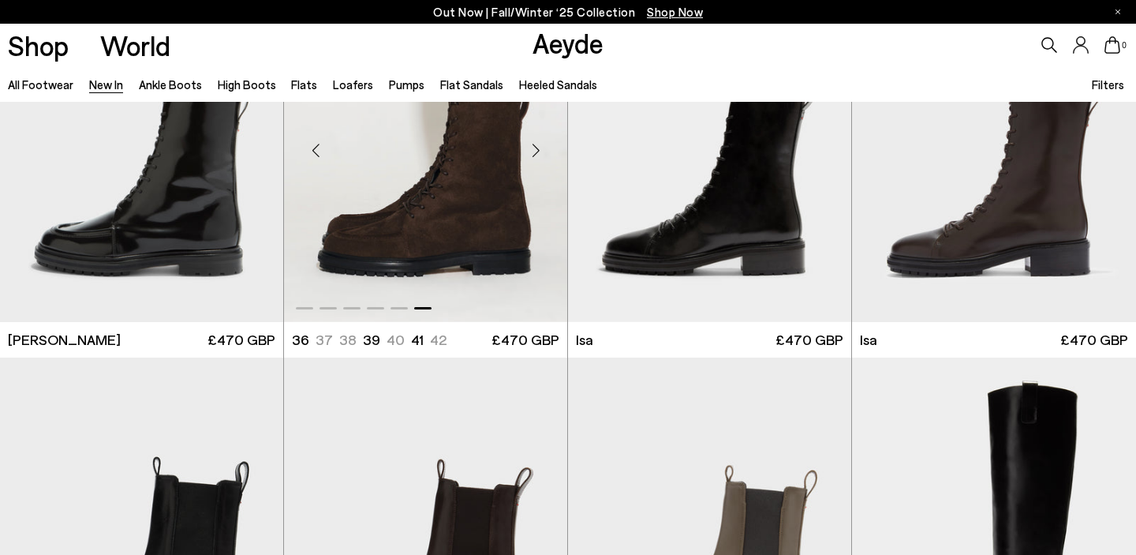
click at [532, 141] on div "Next slide" at bounding box center [535, 149] width 47 height 47
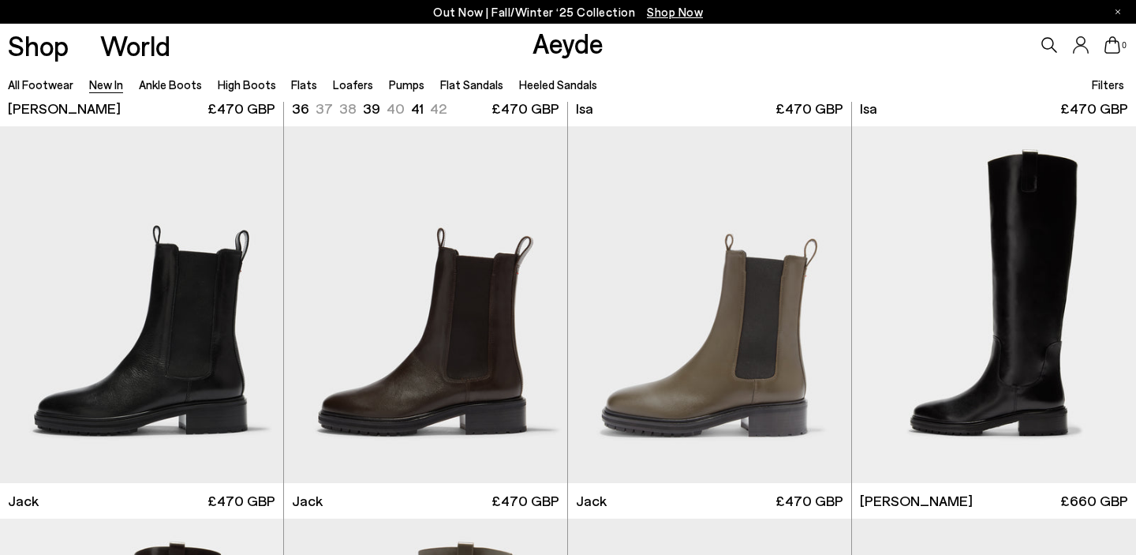
scroll to position [7829, 0]
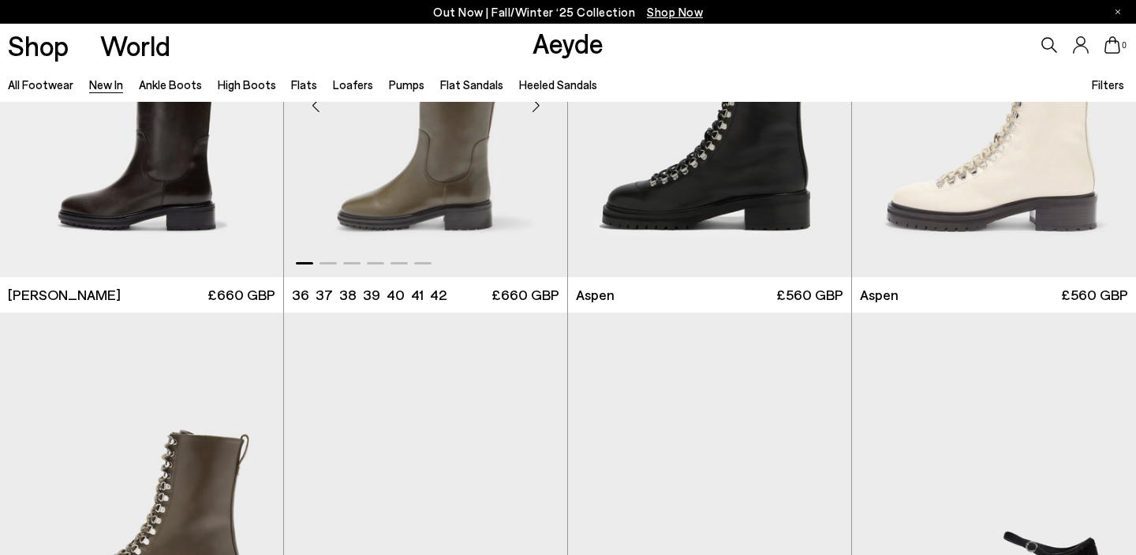
scroll to position [8267, 0]
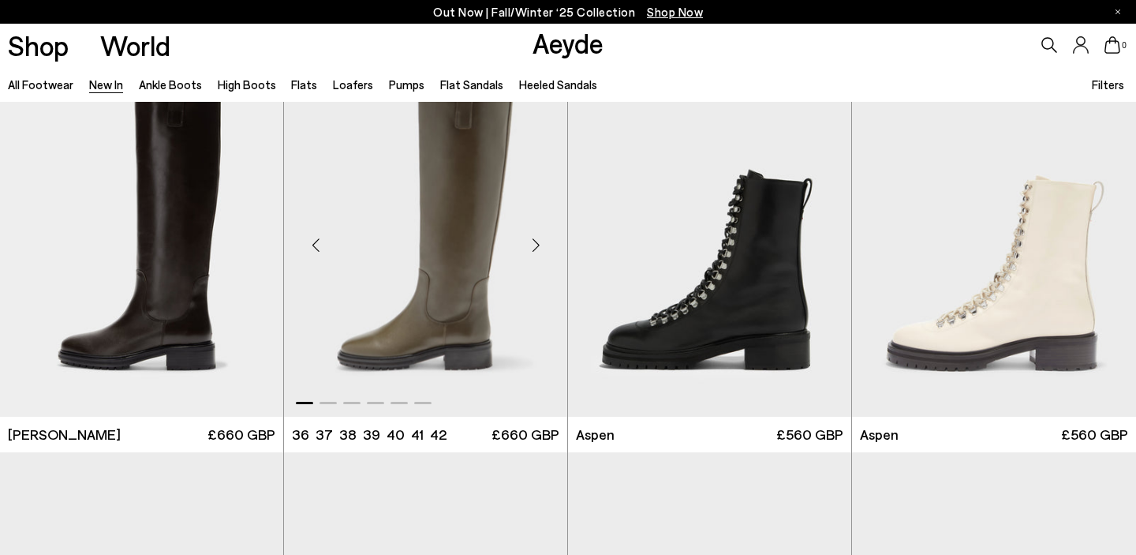
click at [531, 245] on div "Next slide" at bounding box center [535, 244] width 47 height 47
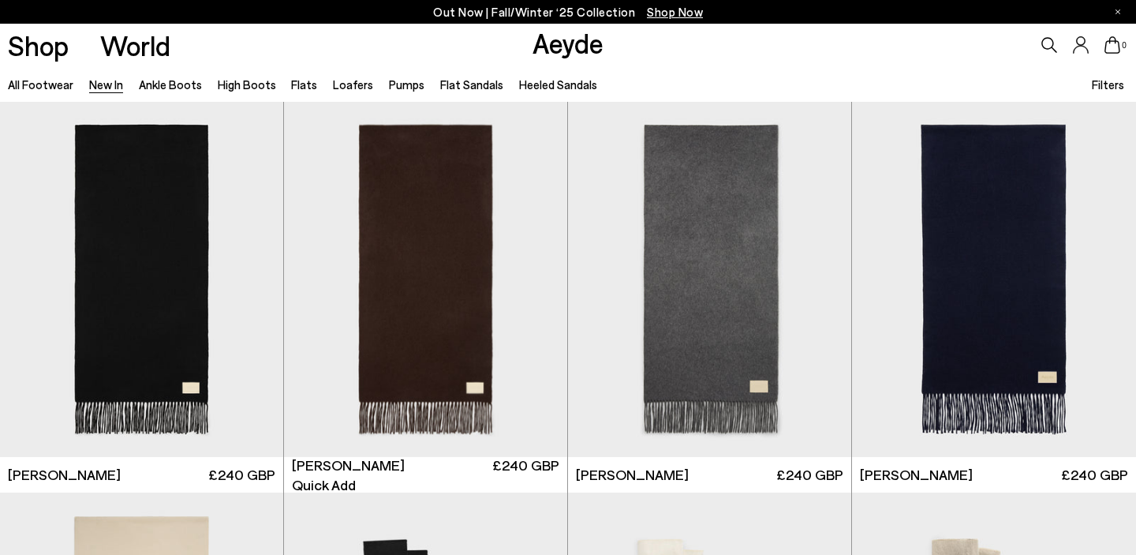
scroll to position [9797, 0]
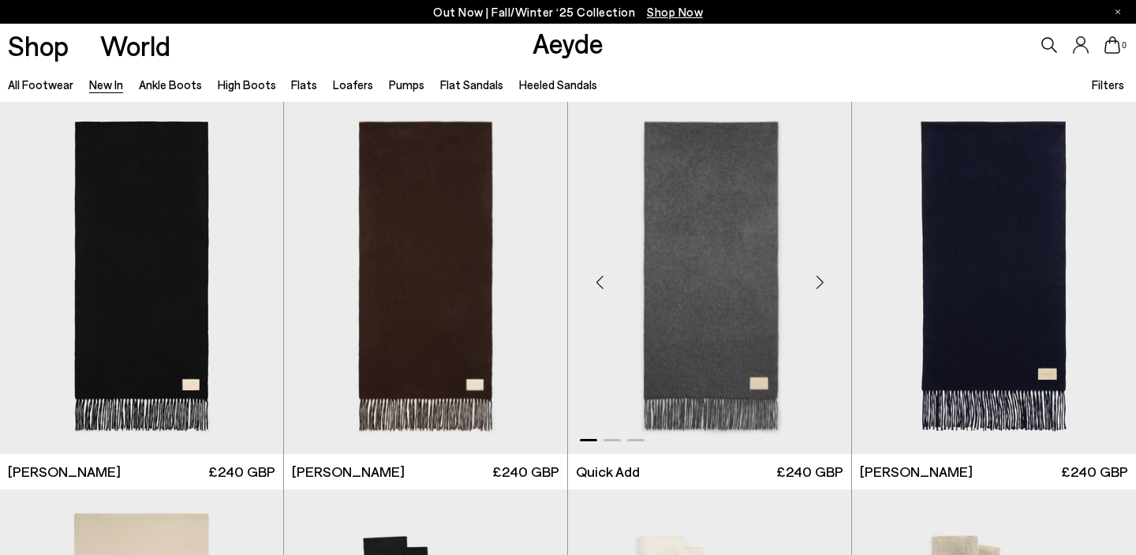
click at [814, 284] on div "Next slide" at bounding box center [819, 282] width 47 height 47
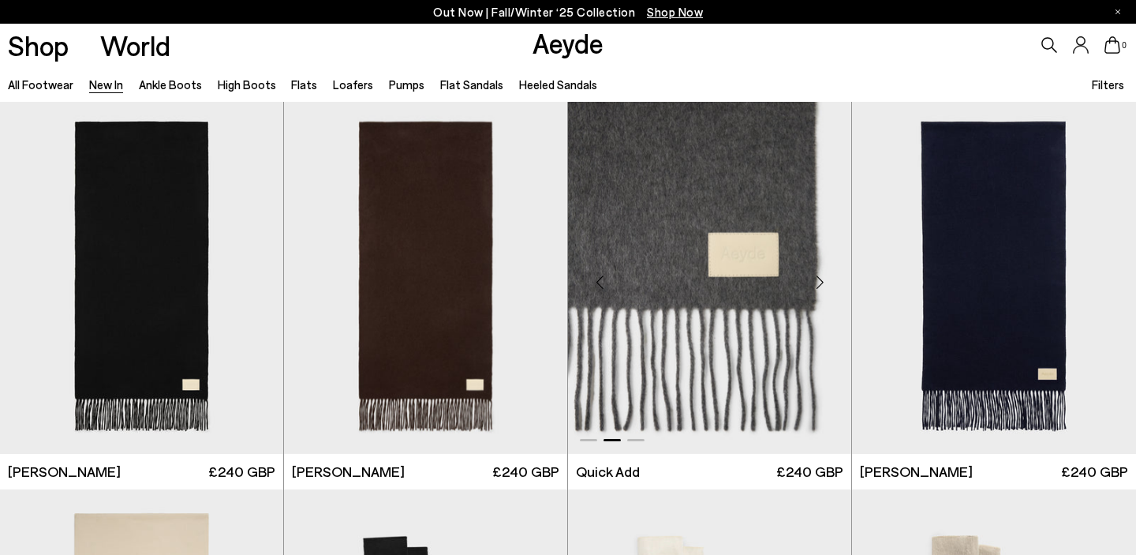
click at [814, 284] on div "Next slide" at bounding box center [819, 282] width 47 height 47
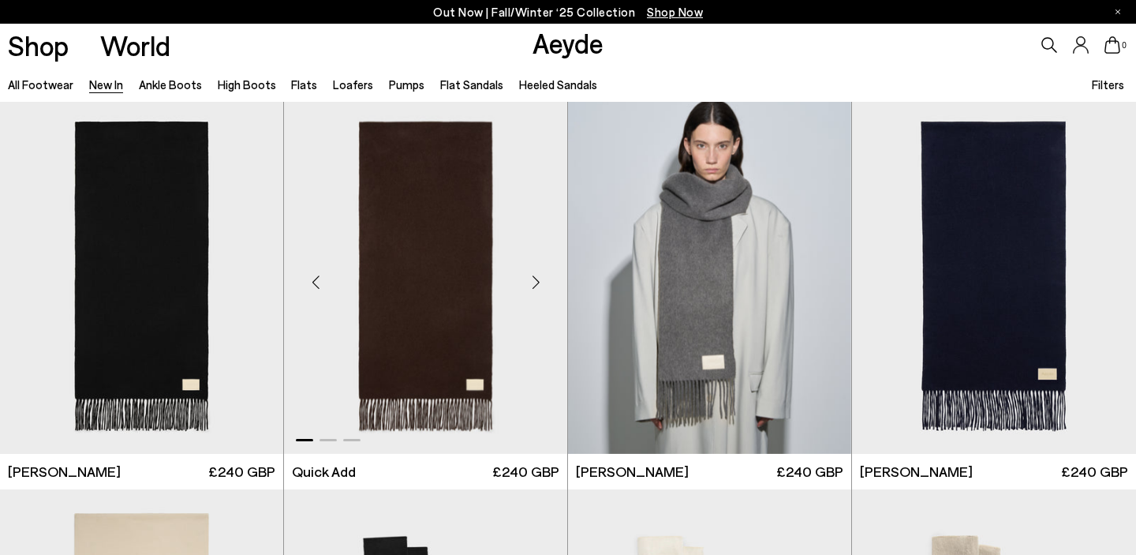
click at [535, 276] on div "Next slide" at bounding box center [535, 282] width 47 height 47
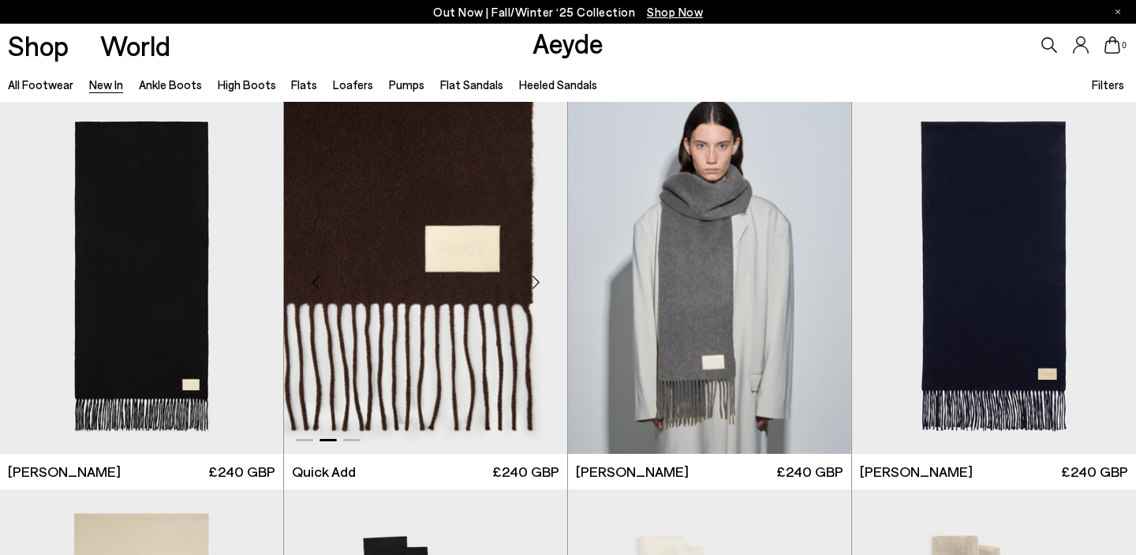
click at [535, 276] on div "Next slide" at bounding box center [535, 282] width 47 height 47
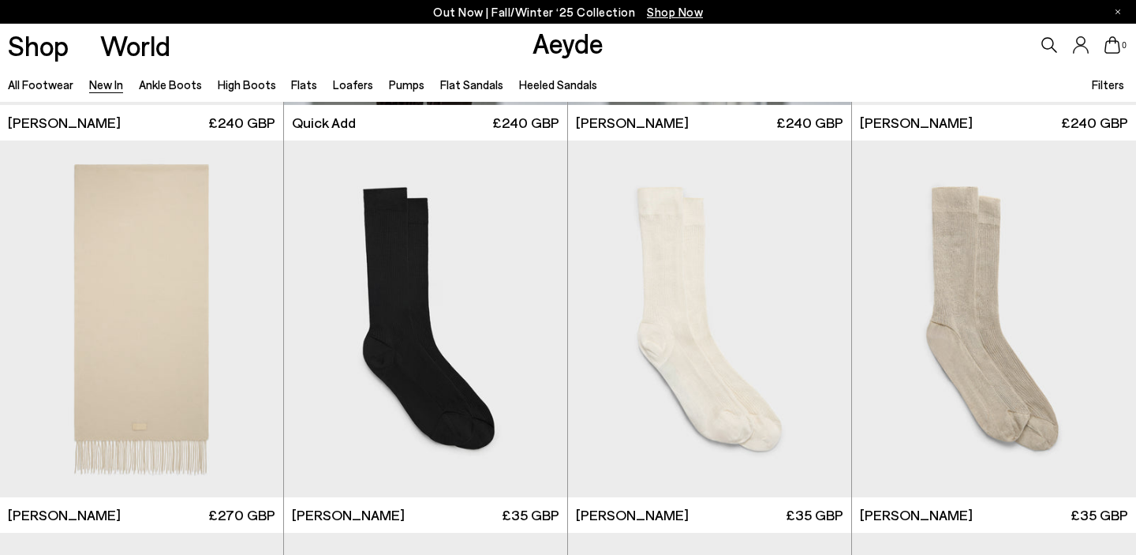
scroll to position [10172, 0]
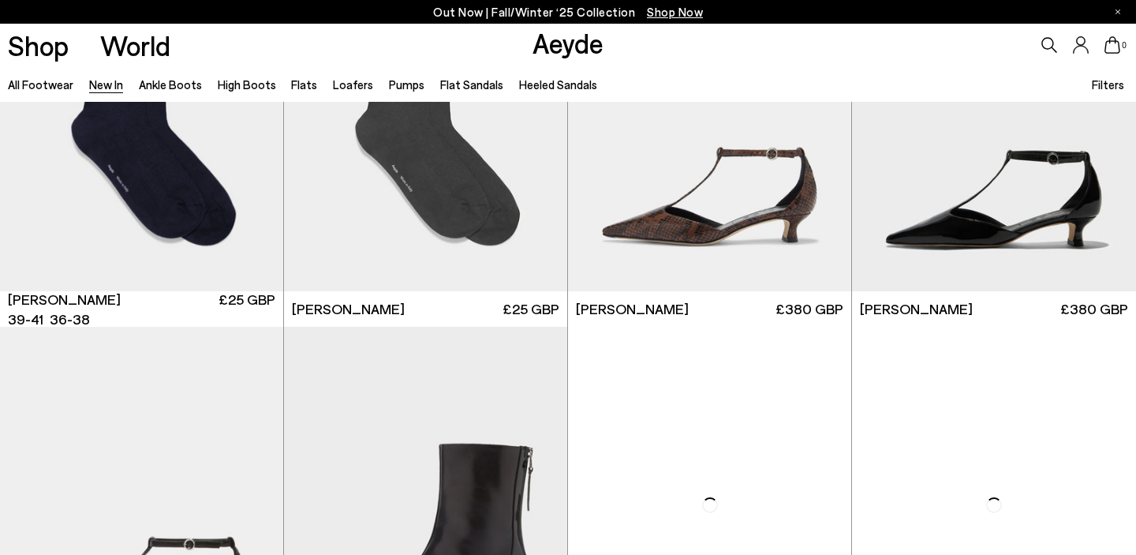
scroll to position [11921, 0]
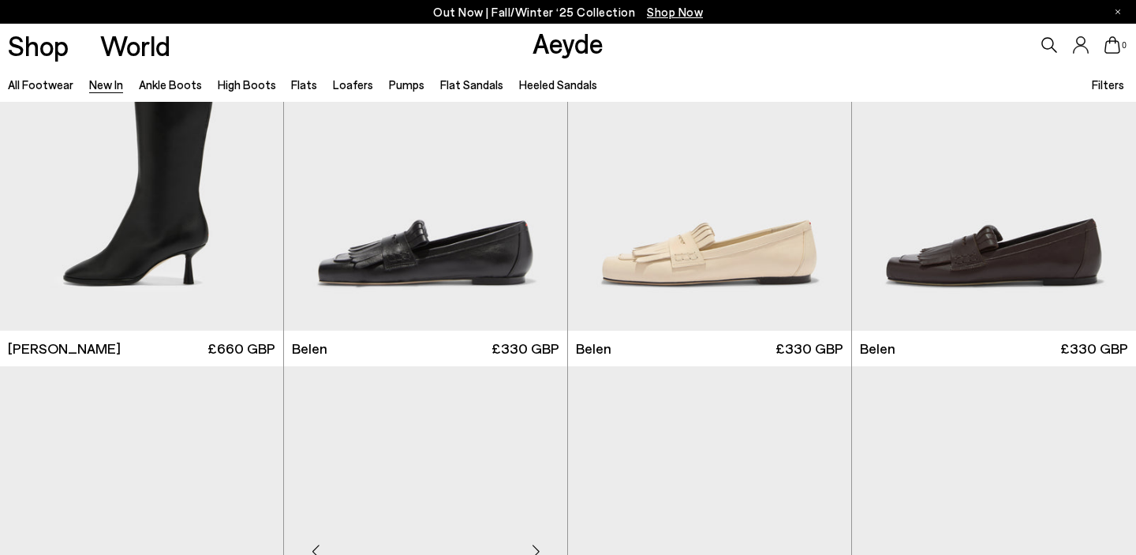
scroll to position [14879, 0]
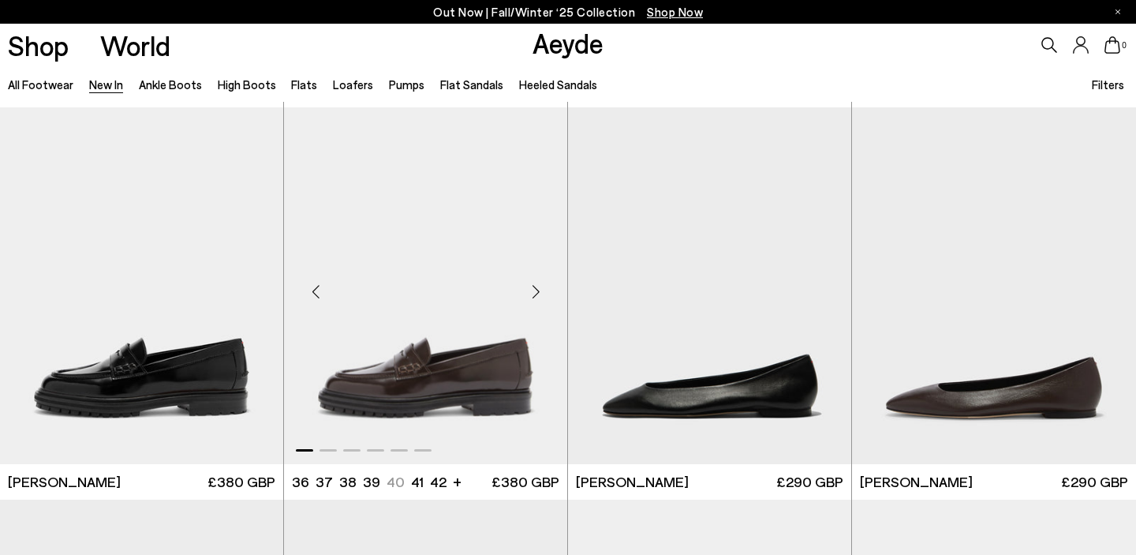
click at [533, 288] on div "Next slide" at bounding box center [535, 291] width 47 height 47
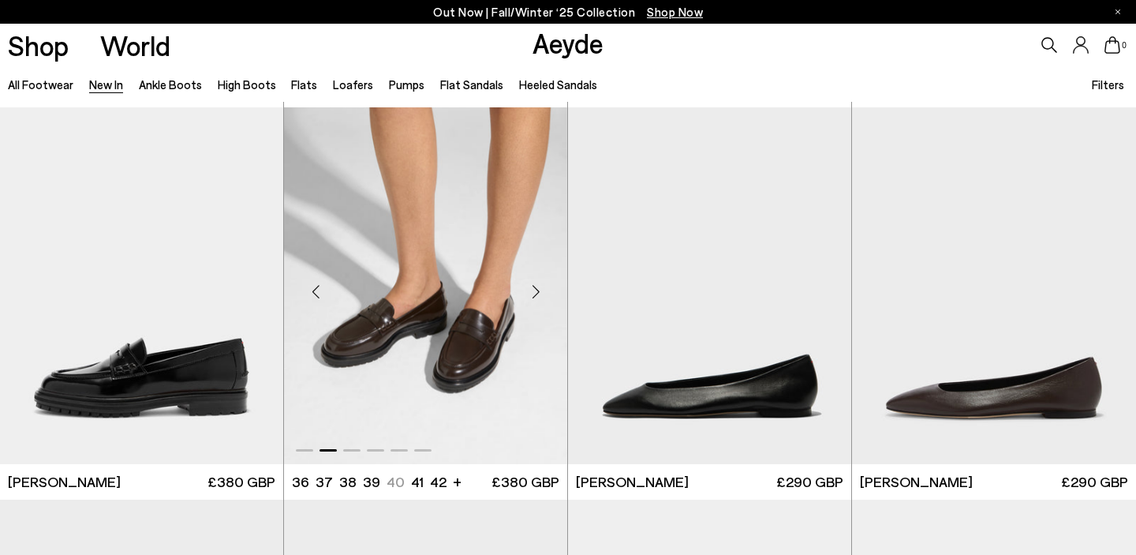
click at [533, 288] on div "Next slide" at bounding box center [535, 291] width 47 height 47
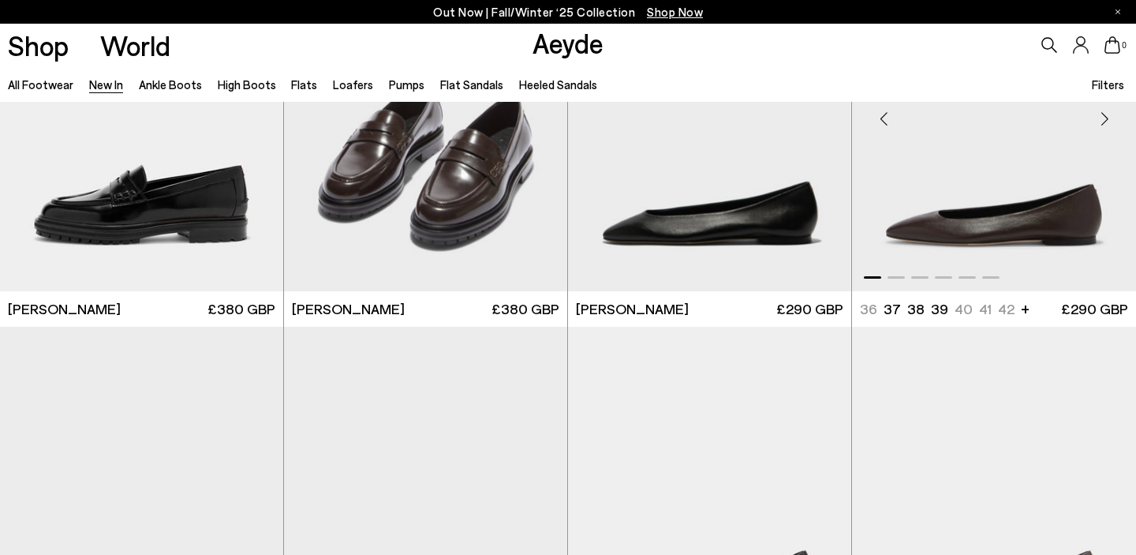
scroll to position [14946, 0]
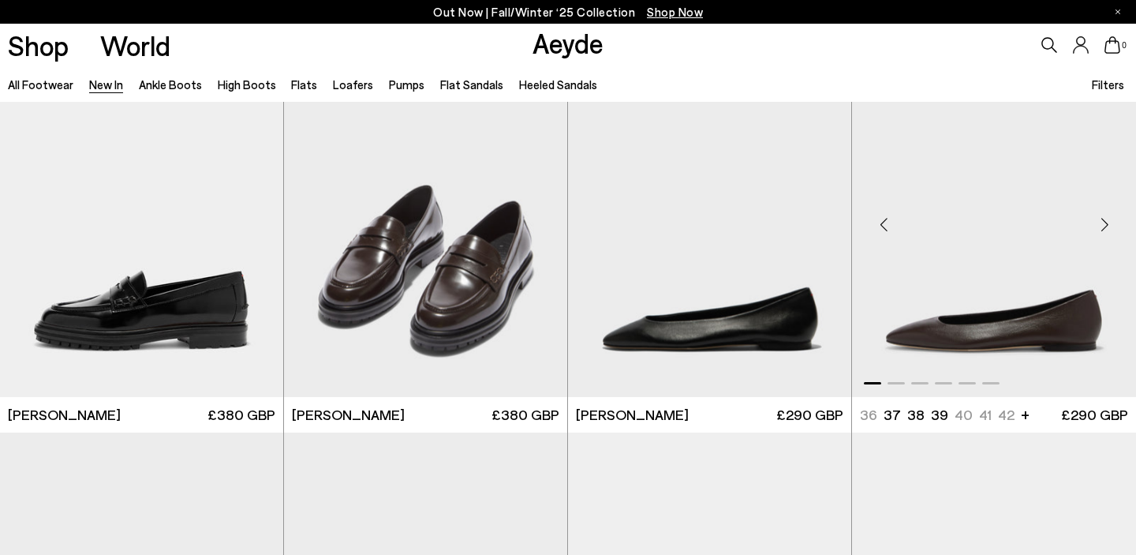
click at [1106, 222] on div "Next slide" at bounding box center [1104, 224] width 47 height 47
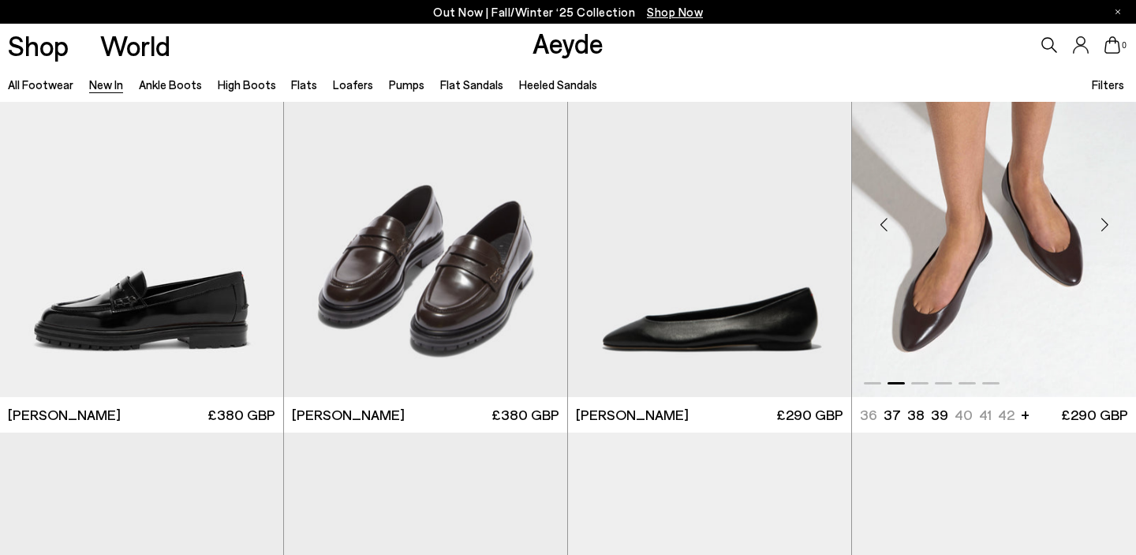
click at [1106, 222] on div "Next slide" at bounding box center [1104, 224] width 47 height 47
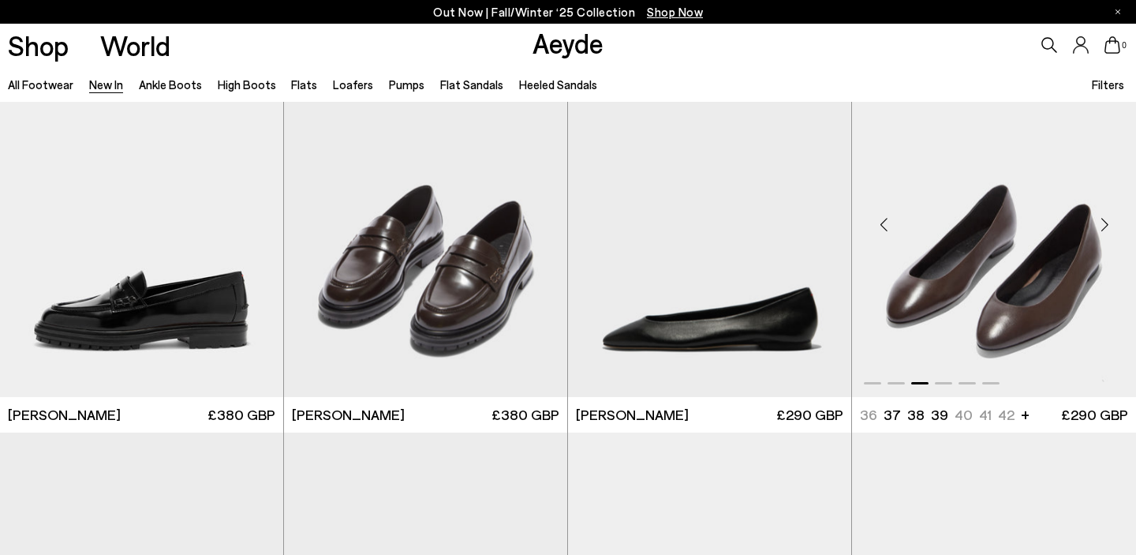
click at [1106, 222] on div "Next slide" at bounding box center [1104, 224] width 47 height 47
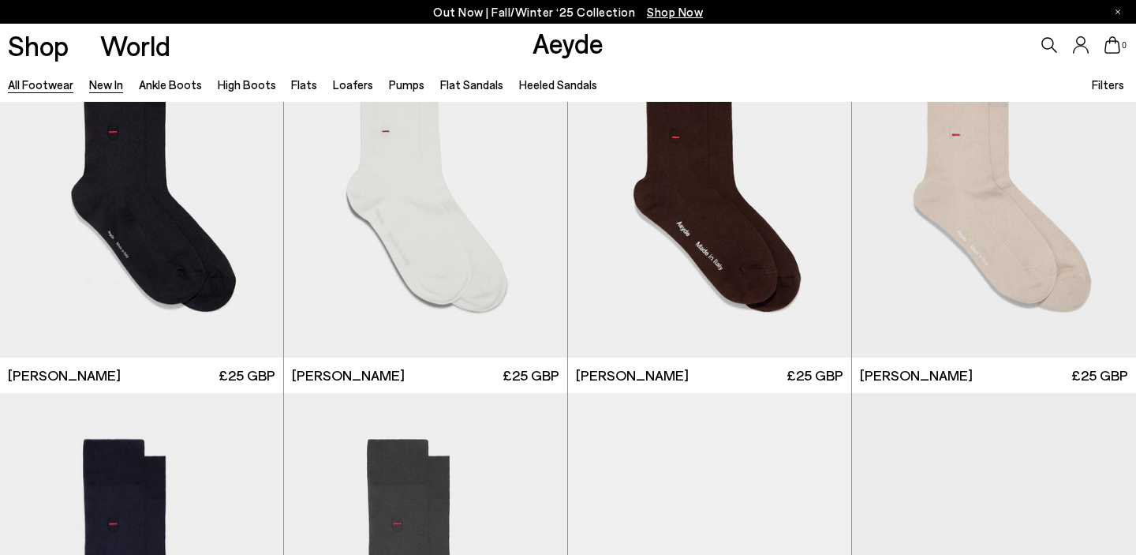
scroll to position [9293, 0]
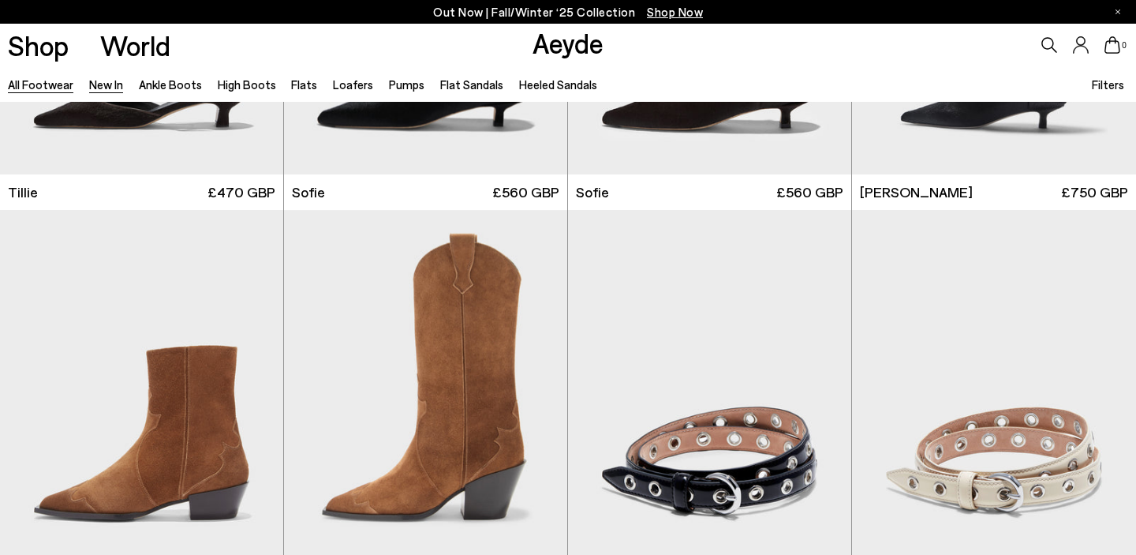
click at [45, 85] on link "All Footwear" at bounding box center [40, 84] width 65 height 14
